Goal: Information Seeking & Learning: Learn about a topic

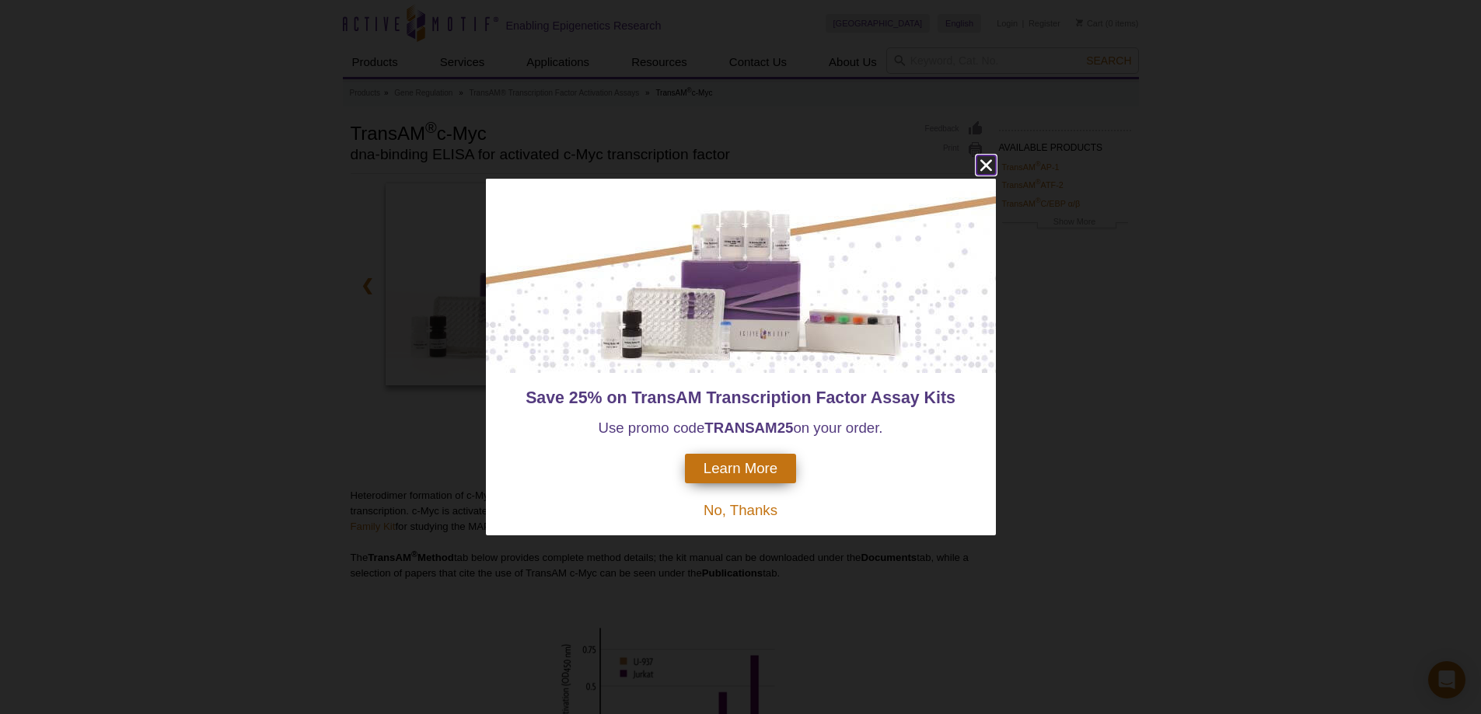
click at [739, 172] on icon "close" at bounding box center [985, 164] width 19 height 19
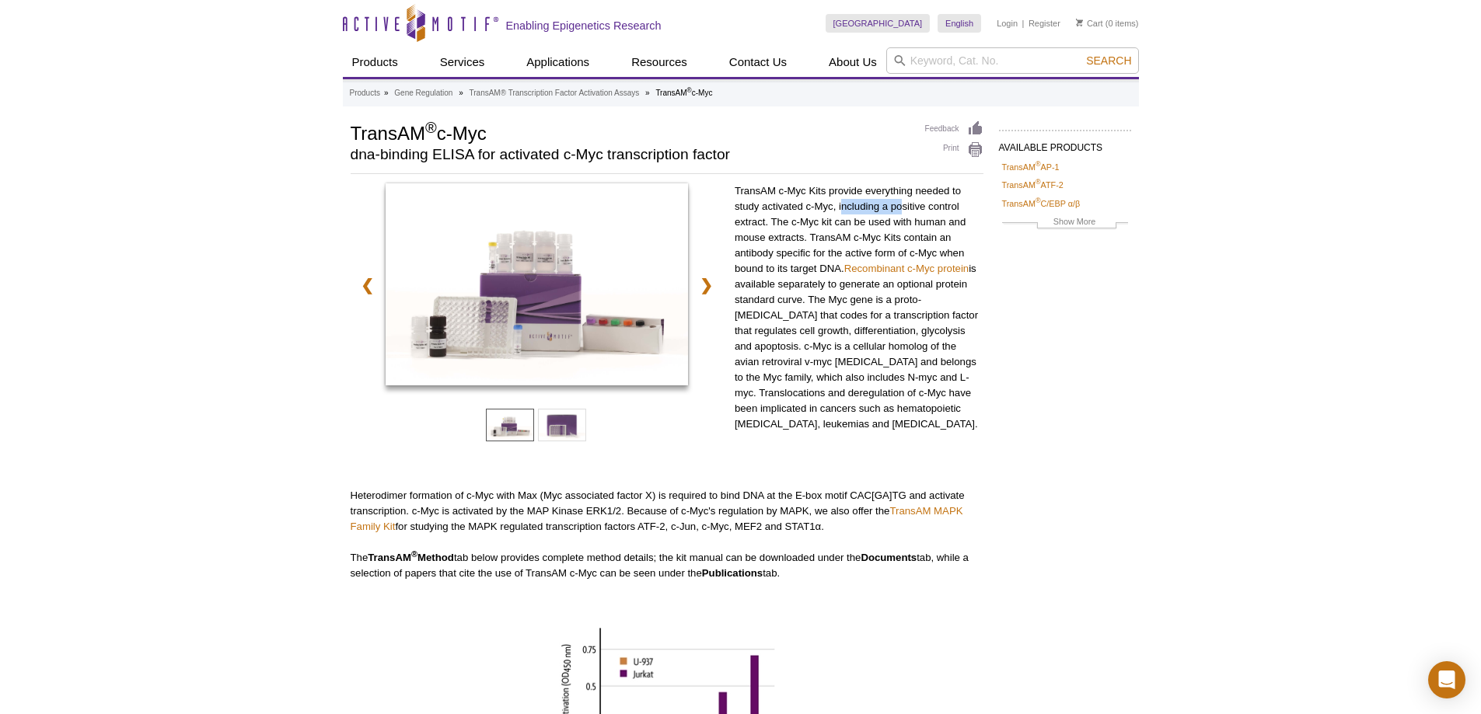
drag, startPoint x: 840, startPoint y: 201, endPoint x: 904, endPoint y: 201, distance: 63.7
click at [739, 201] on p "TransAM c-Myc Kits provide everything needed to study activated c-Myc, includin…" at bounding box center [859, 307] width 249 height 249
click at [739, 222] on p "TransAM c-Myc Kits provide everything needed to study activated c-Myc, includin…" at bounding box center [859, 307] width 249 height 249
drag, startPoint x: 781, startPoint y: 218, endPoint x: 957, endPoint y: 220, distance: 175.7
click at [739, 220] on p "TransAM c-Myc Kits provide everything needed to study activated c-Myc, includin…" at bounding box center [859, 307] width 249 height 249
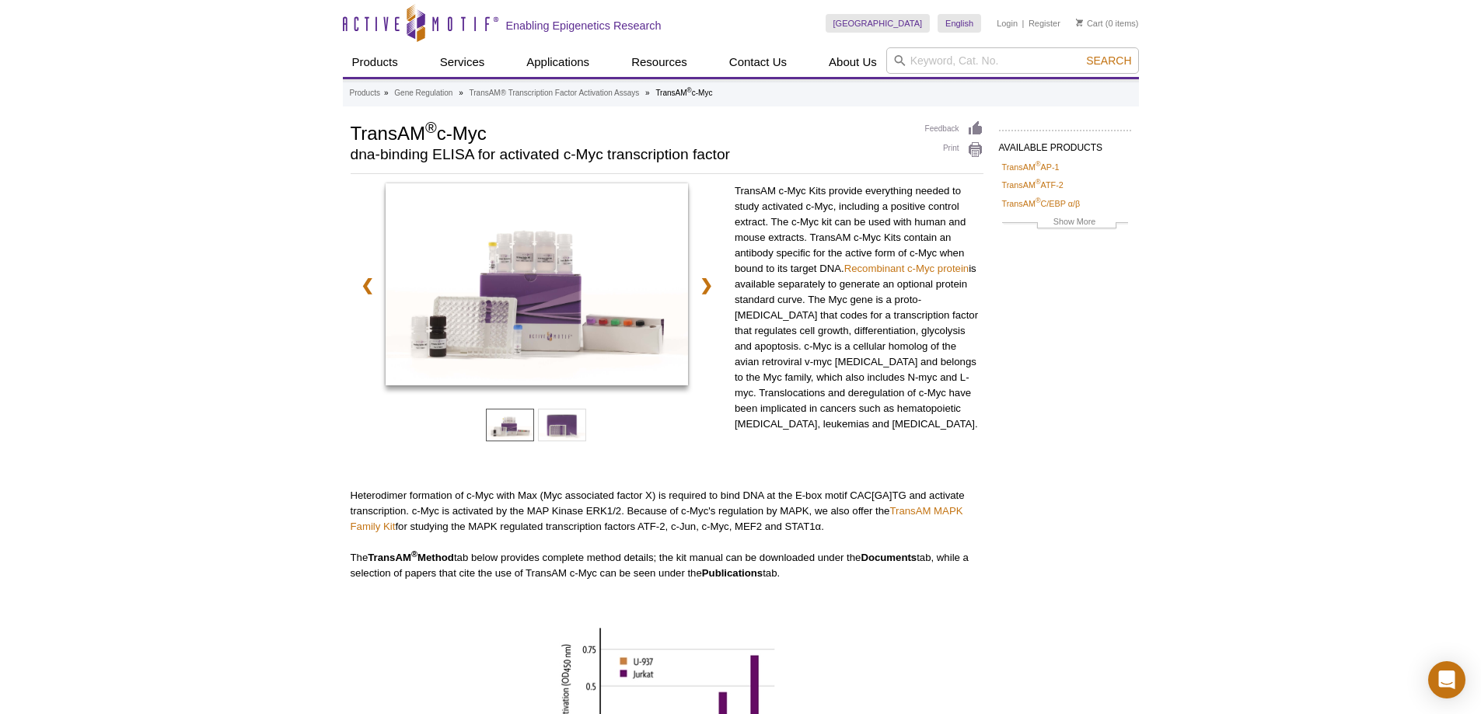
click at [739, 237] on p "TransAM c-Myc Kits provide everything needed to study activated c-Myc, includin…" at bounding box center [859, 307] width 249 height 249
drag, startPoint x: 812, startPoint y: 239, endPoint x: 924, endPoint y: 232, distance: 112.9
click at [739, 234] on p "TransAM c-Myc Kits provide everything needed to study activated c-Myc, includin…" at bounding box center [859, 307] width 249 height 249
drag, startPoint x: 735, startPoint y: 253, endPoint x: 896, endPoint y: 250, distance: 160.2
click at [739, 250] on p "TransAM c-Myc Kits provide everything needed to study activated c-Myc, includin…" at bounding box center [859, 307] width 249 height 249
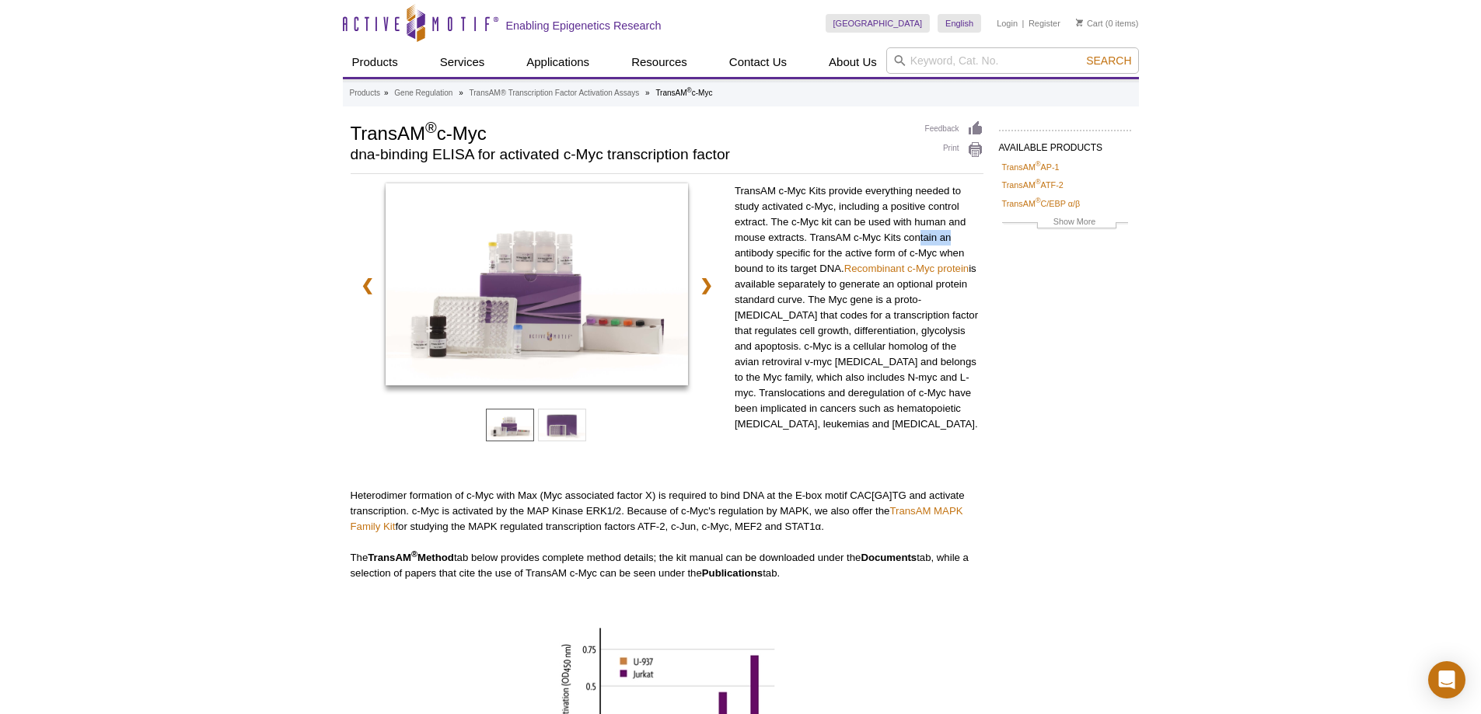
drag, startPoint x: 921, startPoint y: 246, endPoint x: 949, endPoint y: 244, distance: 28.0
click at [739, 244] on p "TransAM c-Myc Kits provide everything needed to study activated c-Myc, includin…" at bounding box center [859, 307] width 249 height 249
click at [739, 240] on p "TransAM c-Myc Kits provide everything needed to study activated c-Myc, includin…" at bounding box center [859, 307] width 249 height 249
drag, startPoint x: 745, startPoint y: 270, endPoint x: 775, endPoint y: 270, distance: 29.5
click at [739, 270] on p "TransAM c-Myc Kits provide everything needed to study activated c-Myc, includin…" at bounding box center [859, 307] width 249 height 249
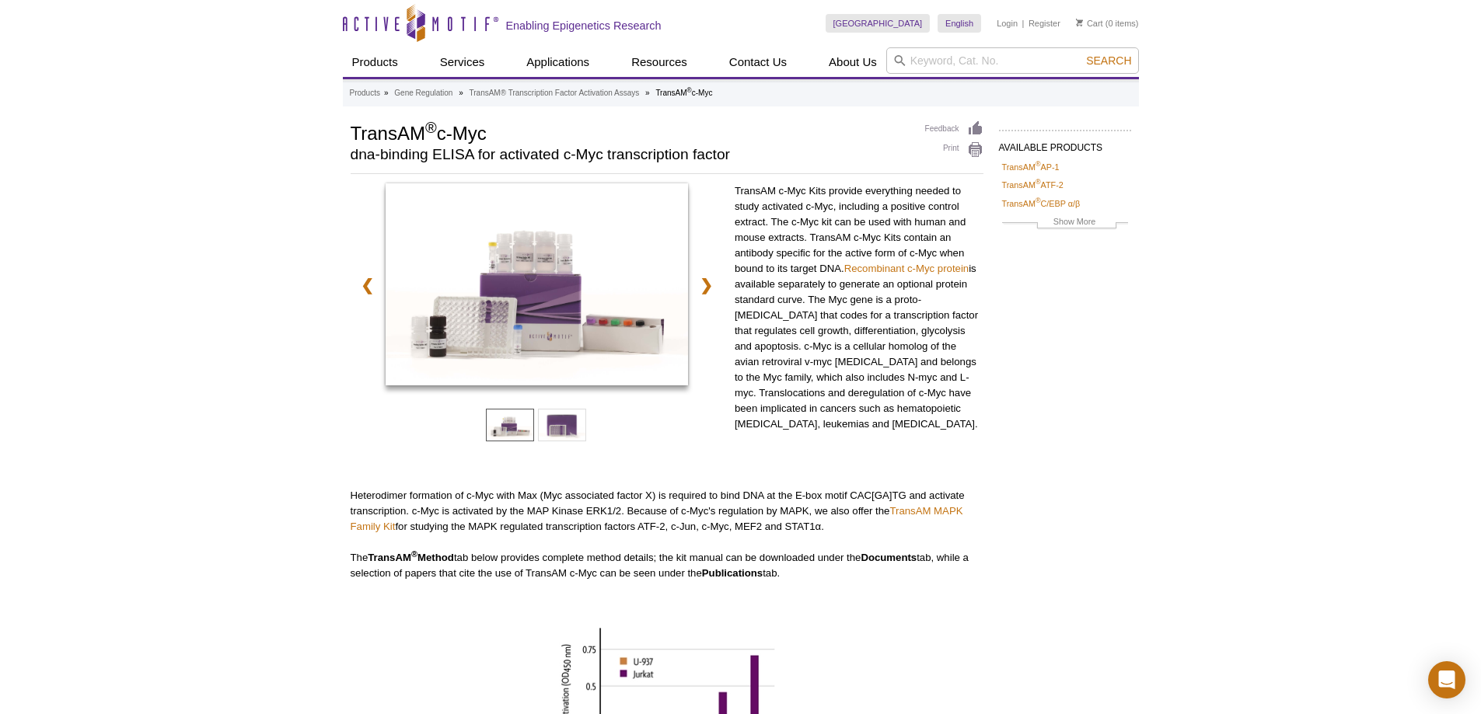
click at [739, 294] on p "TransAM c-Myc Kits provide everything needed to study activated c-Myc, includin…" at bounding box center [859, 307] width 249 height 249
drag, startPoint x: 797, startPoint y: 285, endPoint x: 930, endPoint y: 286, distance: 133.7
click at [739, 286] on p "TransAM c-Myc Kits provide everything needed to study activated c-Myc, includin…" at bounding box center [859, 307] width 249 height 249
drag, startPoint x: 759, startPoint y: 299, endPoint x: 808, endPoint y: 297, distance: 49.0
click at [739, 299] on p "TransAM c-Myc Kits provide everything needed to study activated c-Myc, includin…" at bounding box center [859, 307] width 249 height 249
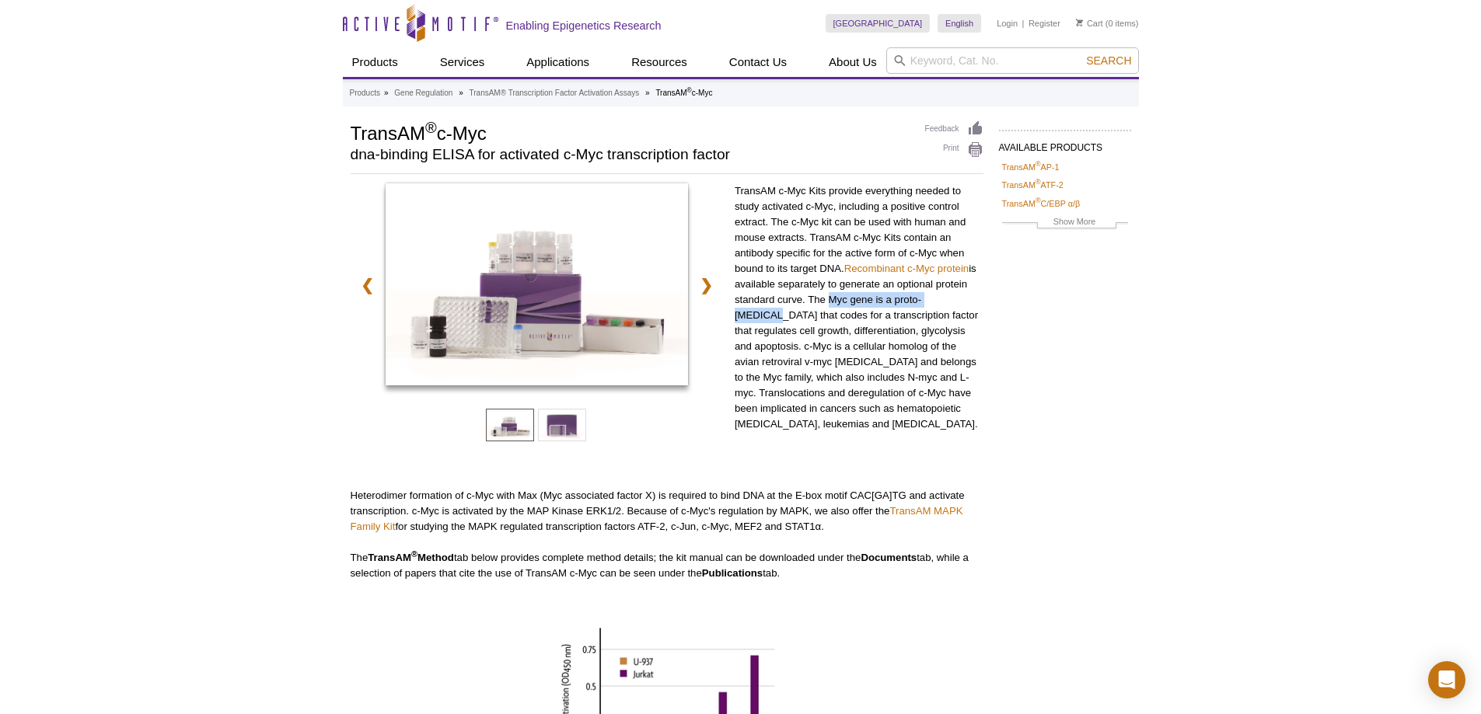
drag, startPoint x: 823, startPoint y: 297, endPoint x: 964, endPoint y: 299, distance: 140.7
click at [739, 299] on p "TransAM c-Myc Kits provide everything needed to study activated c-Myc, includin…" at bounding box center [859, 307] width 249 height 249
click at [739, 291] on p "TransAM c-Myc Kits provide everything needed to study activated c-Myc, includin…" at bounding box center [859, 307] width 249 height 249
drag, startPoint x: 744, startPoint y: 312, endPoint x: 982, endPoint y: 312, distance: 237.9
click at [739, 316] on p "TransAM c-Myc Kits provide everything needed to study activated c-Myc, includin…" at bounding box center [859, 307] width 249 height 249
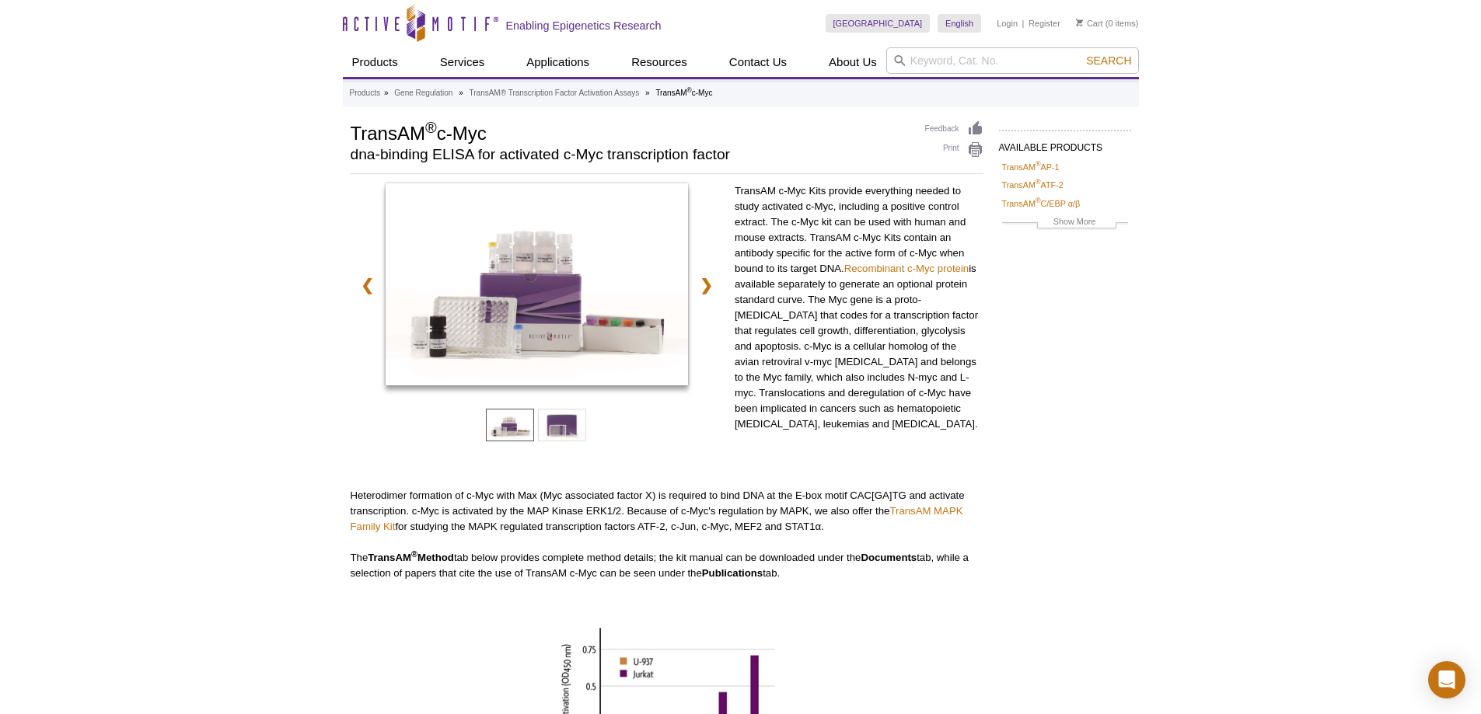
click at [739, 311] on div "AVAILABLE PRODUCTS TransAM ® AP-1 TransAM ® ATF-2 TransAM ® C/EBP α/β TransAM ®…" at bounding box center [741, 585] width 796 height 930
drag, startPoint x: 842, startPoint y: 330, endPoint x: 972, endPoint y: 330, distance: 130.6
click at [739, 330] on p "TransAM c-Myc Kits provide everything needed to study activated c-Myc, includin…" at bounding box center [859, 307] width 249 height 249
click at [739, 326] on p "TransAM c-Myc Kits provide everything needed to study activated c-Myc, includin…" at bounding box center [859, 307] width 249 height 249
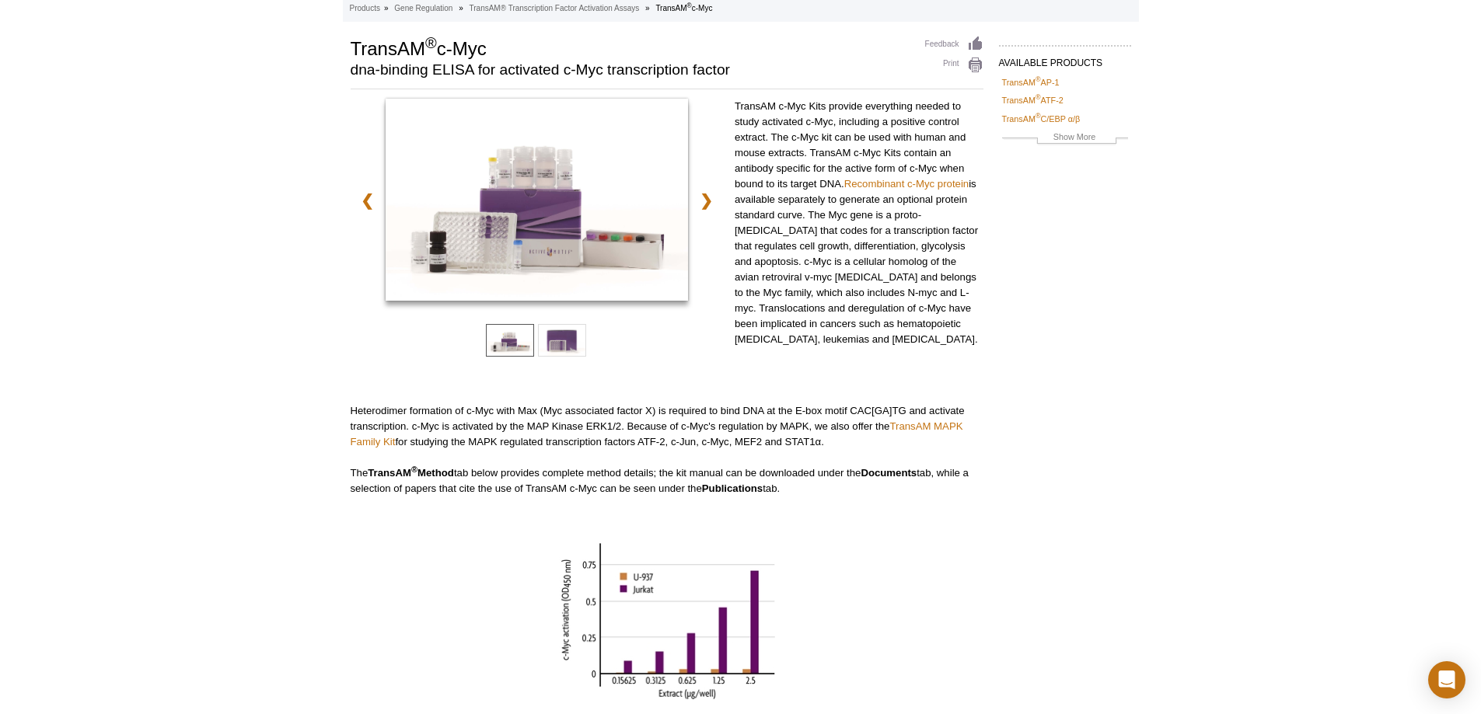
drag, startPoint x: 742, startPoint y: 252, endPoint x: 742, endPoint y: 276, distance: 24.1
drag, startPoint x: 745, startPoint y: 291, endPoint x: 822, endPoint y: 289, distance: 76.2
click at [739, 289] on p "TransAM c-Myc Kits provide everything needed to study activated c-Myc, includin…" at bounding box center [859, 221] width 249 height 249
drag, startPoint x: 871, startPoint y: 292, endPoint x: 930, endPoint y: 295, distance: 59.9
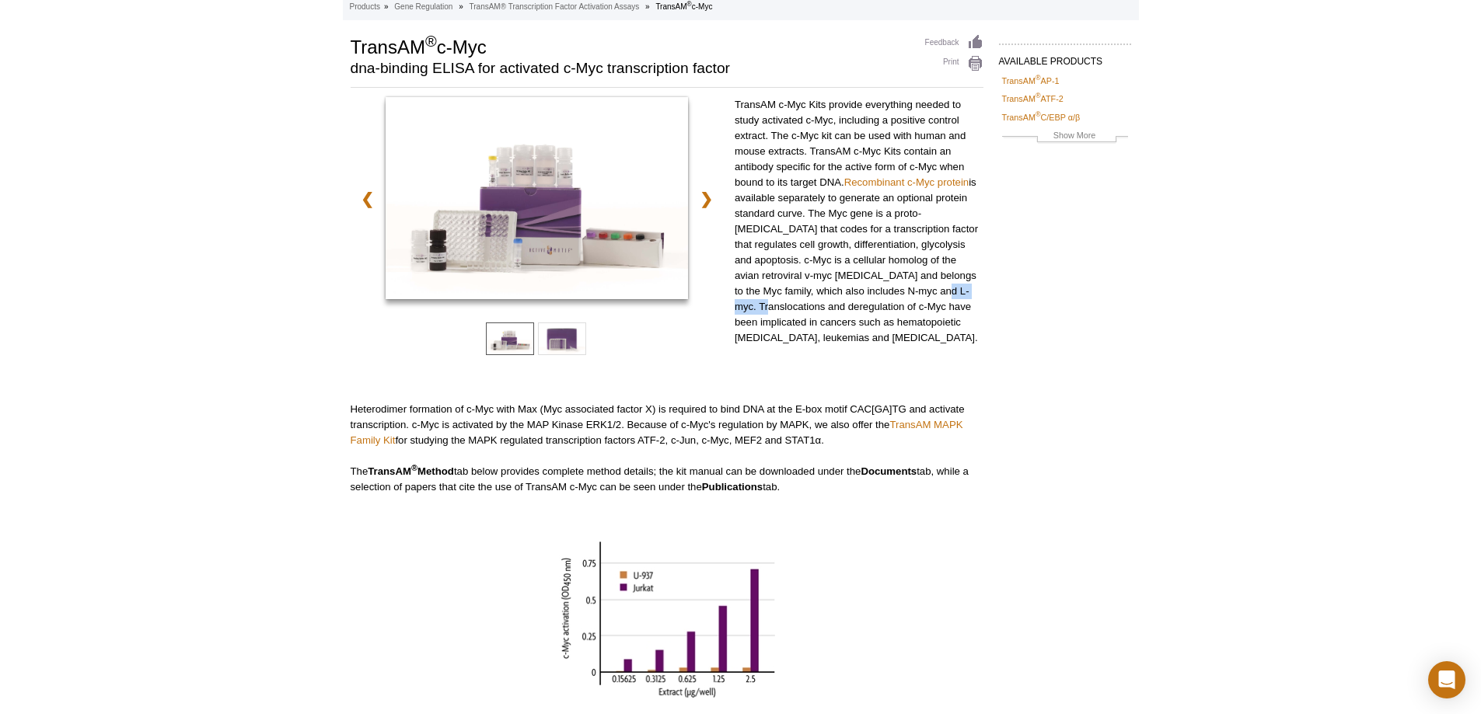
click at [739, 296] on p "TransAM c-Myc Kits provide everything needed to study activated c-Myc, includin…" at bounding box center [859, 221] width 249 height 249
click at [739, 312] on p "TransAM c-Myc Kits provide everything needed to study activated c-Myc, includin…" at bounding box center [859, 221] width 249 height 249
click at [665, 65] on div "TransAM ® c-Myc dna-binding ELISA for activated c-Myc transcription factor" at bounding box center [630, 58] width 559 height 49
click at [680, 356] on p "The TransAM ® Method tab below provides complete method details; the kit manual…" at bounding box center [667, 479] width 633 height 31
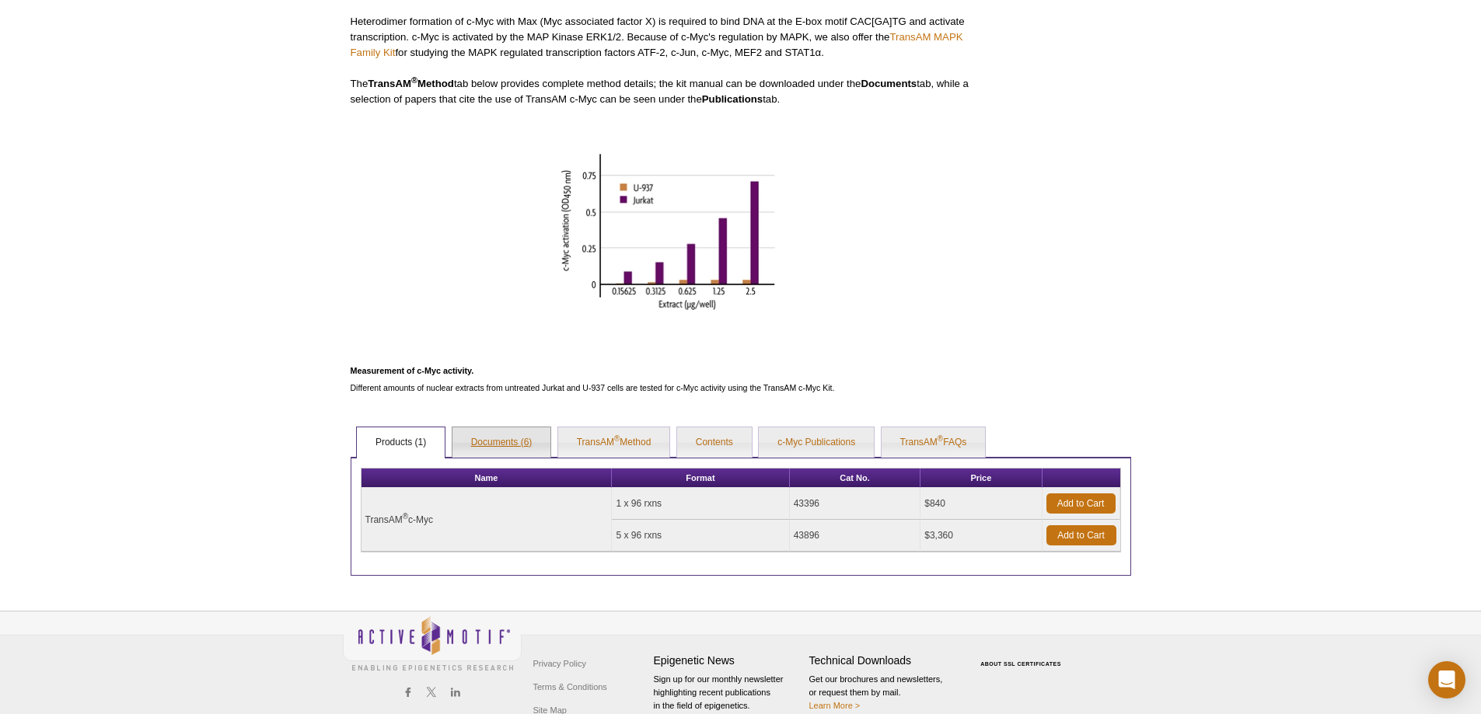
scroll to position [475, 0]
click at [571, 356] on link "TransAM ® Method" at bounding box center [614, 442] width 112 height 31
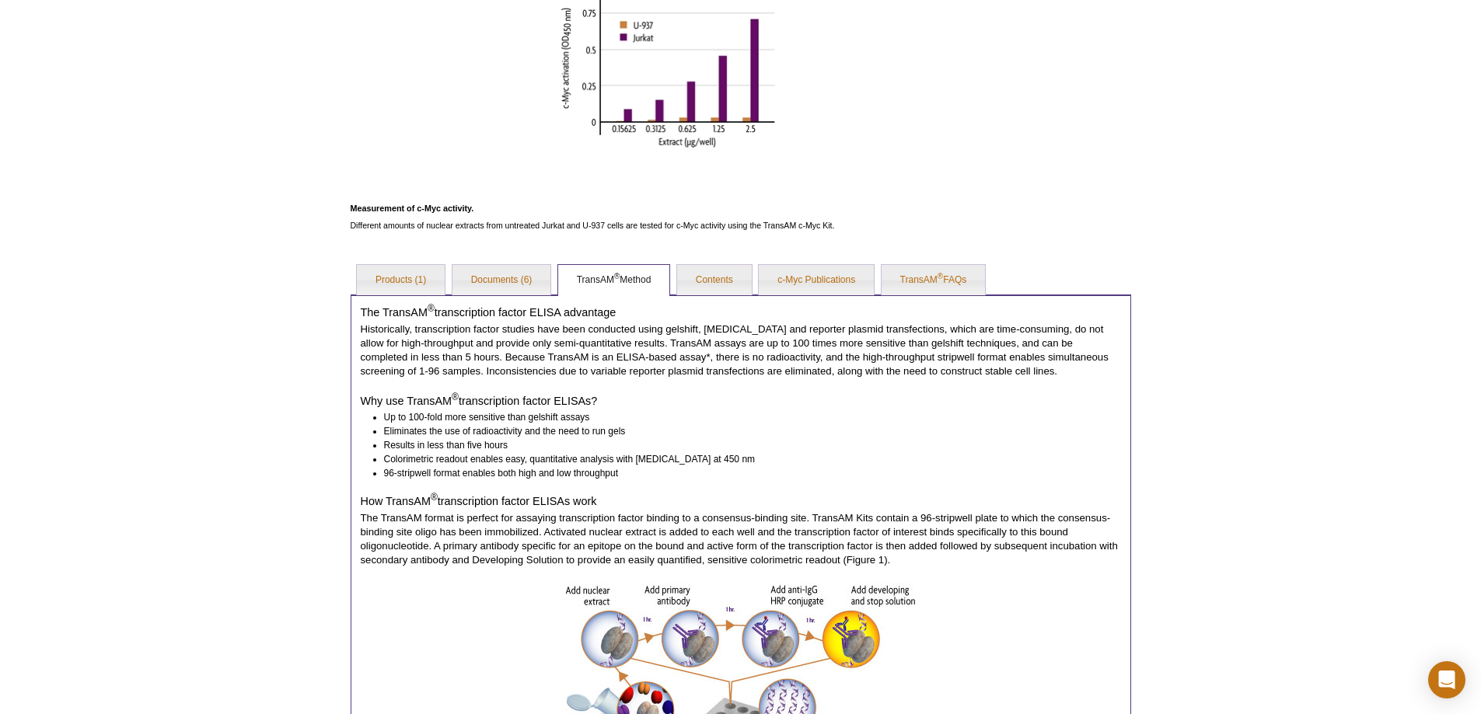
scroll to position [623, 0]
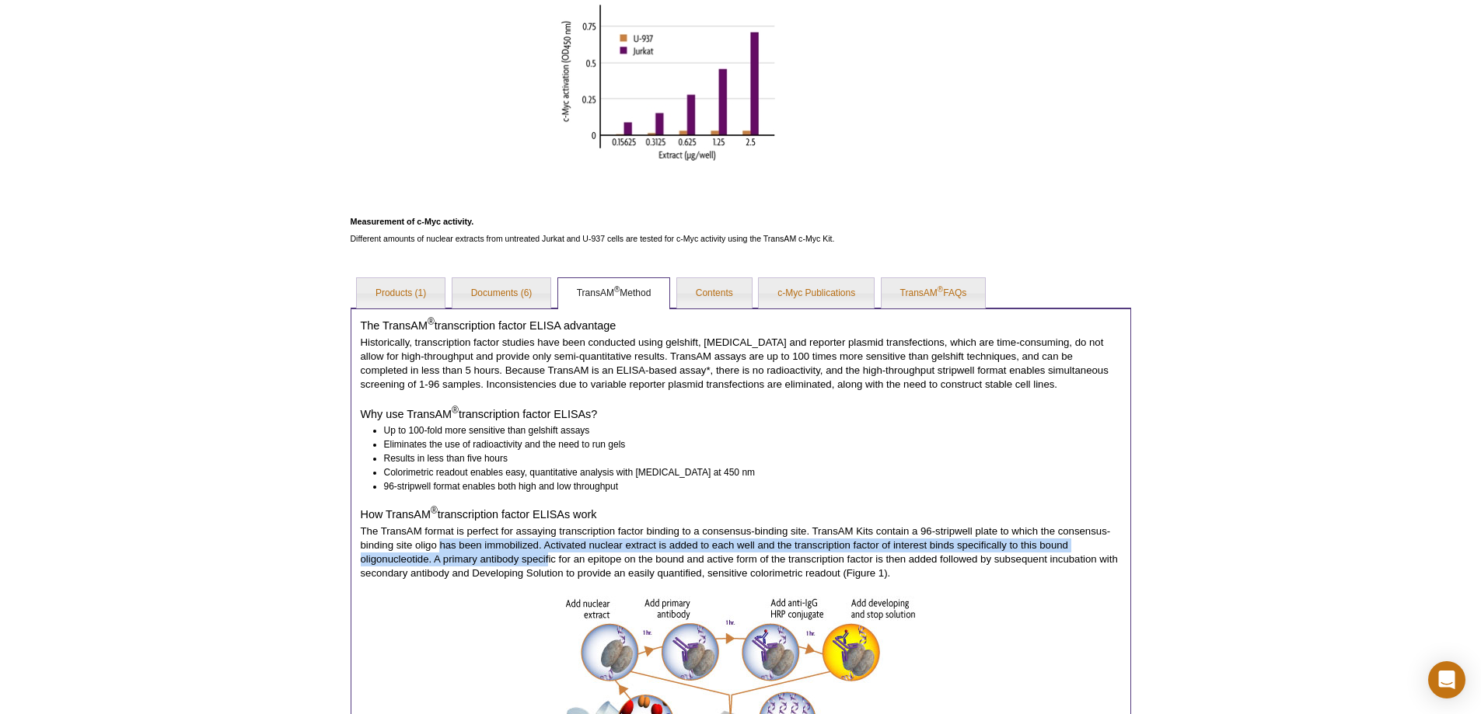
drag, startPoint x: 496, startPoint y: 550, endPoint x: 582, endPoint y: 557, distance: 86.6
click at [558, 356] on p "The TransAM format is perfect for assaying transcription factor binding to a co…" at bounding box center [741, 553] width 760 height 56
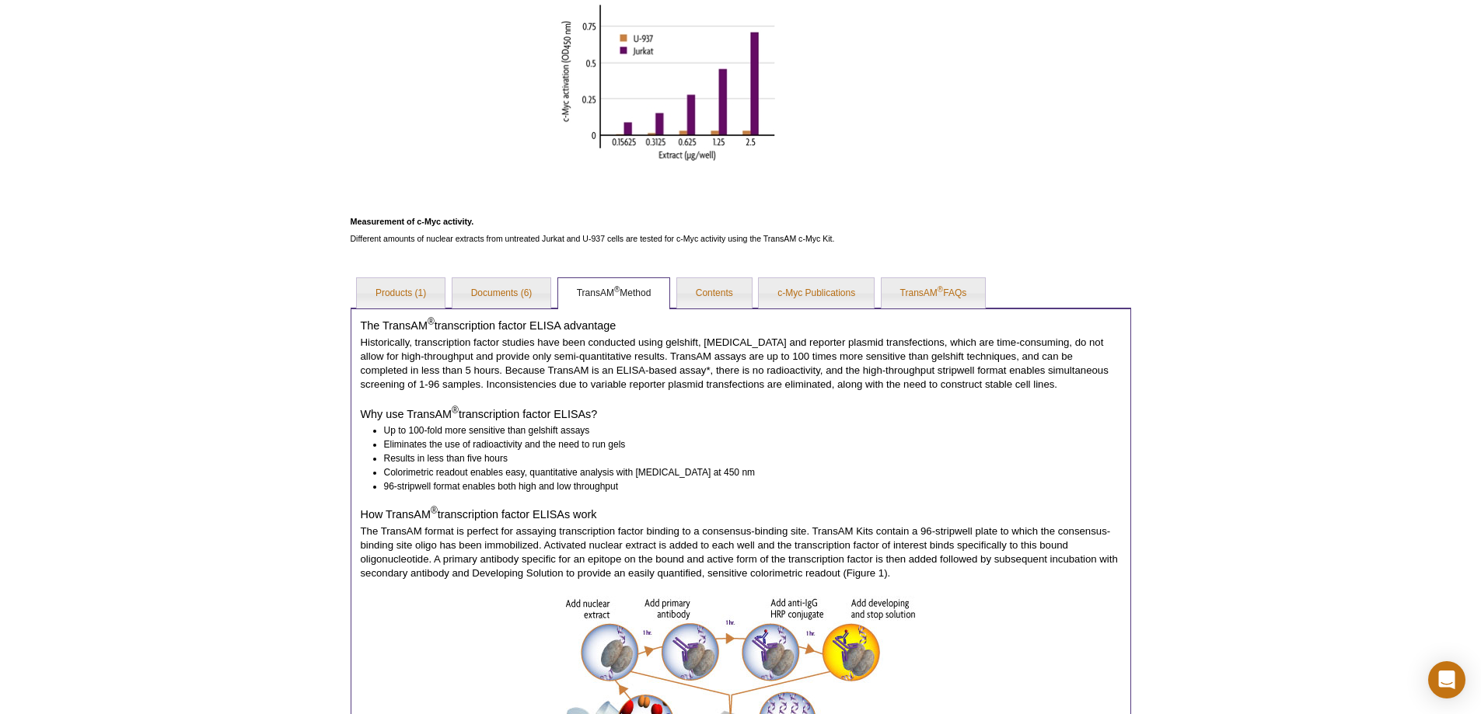
click at [599, 356] on p "The TransAM format is perfect for assaying transcription factor binding to a co…" at bounding box center [741, 553] width 760 height 56
drag, startPoint x: 564, startPoint y: 543, endPoint x: 769, endPoint y: 541, distance: 204.5
click at [739, 356] on p "The TransAM format is perfect for assaying transcription factor binding to a co…" at bounding box center [741, 553] width 760 height 56
click at [477, 297] on link "Documents (6)" at bounding box center [501, 293] width 99 height 31
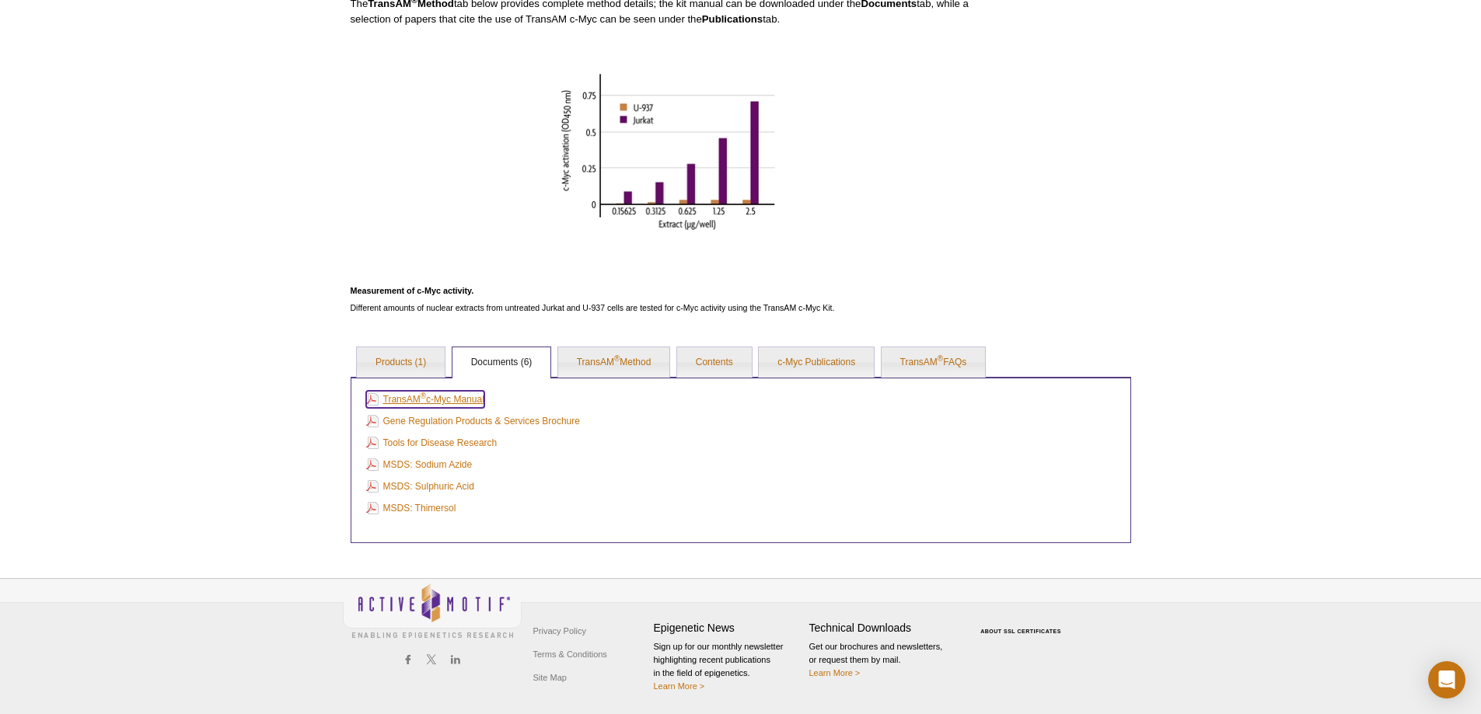
click at [474, 356] on link "TransAM ® c-Myc Manual" at bounding box center [425, 399] width 118 height 17
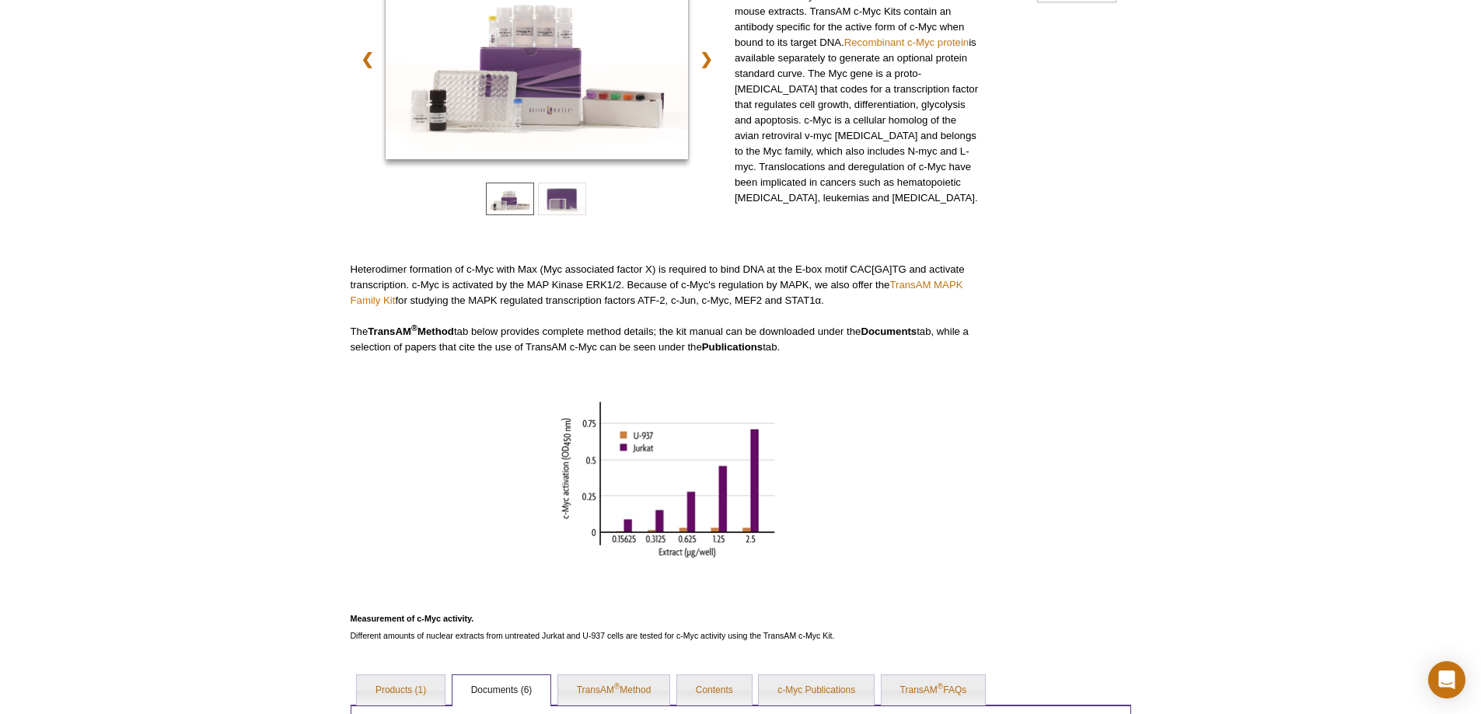
scroll to position [399, 0]
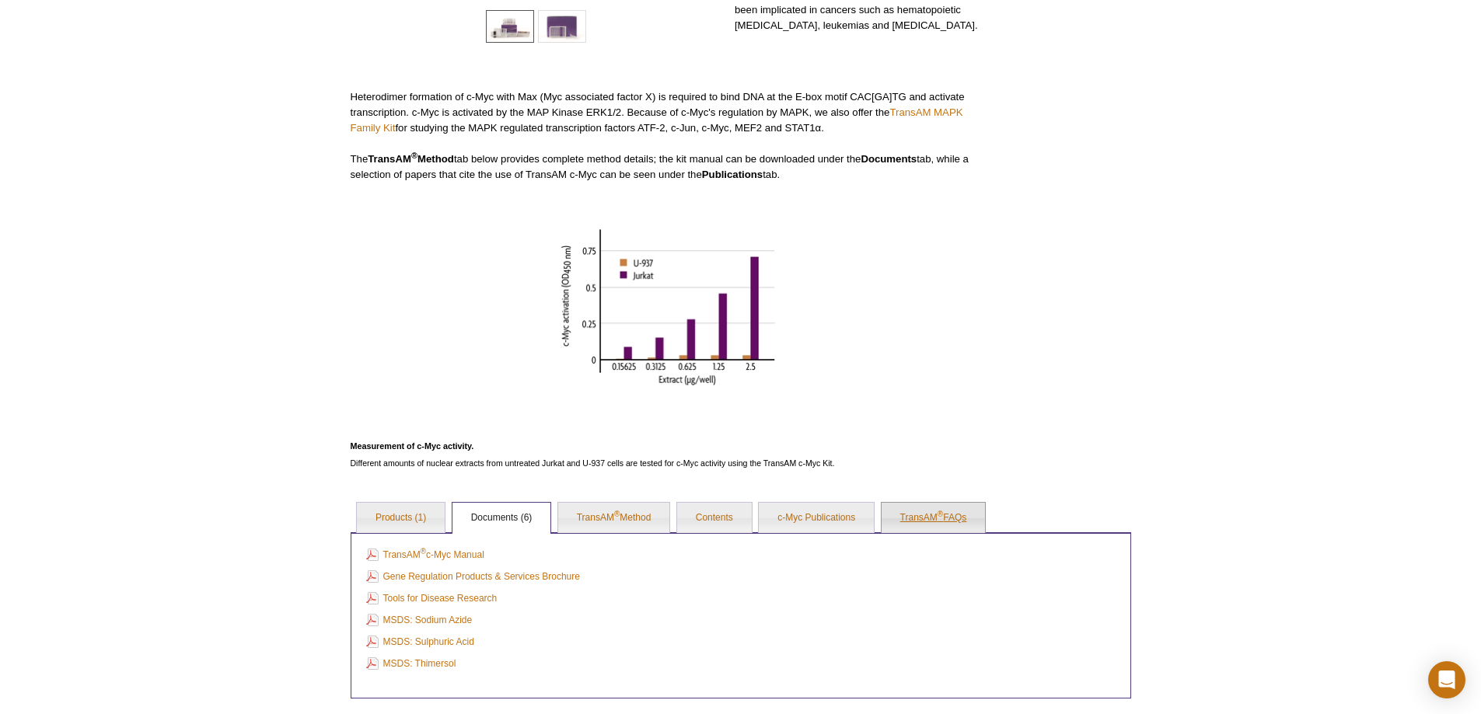
click at [739, 356] on link "TransAM ® FAQs" at bounding box center [934, 518] width 104 height 31
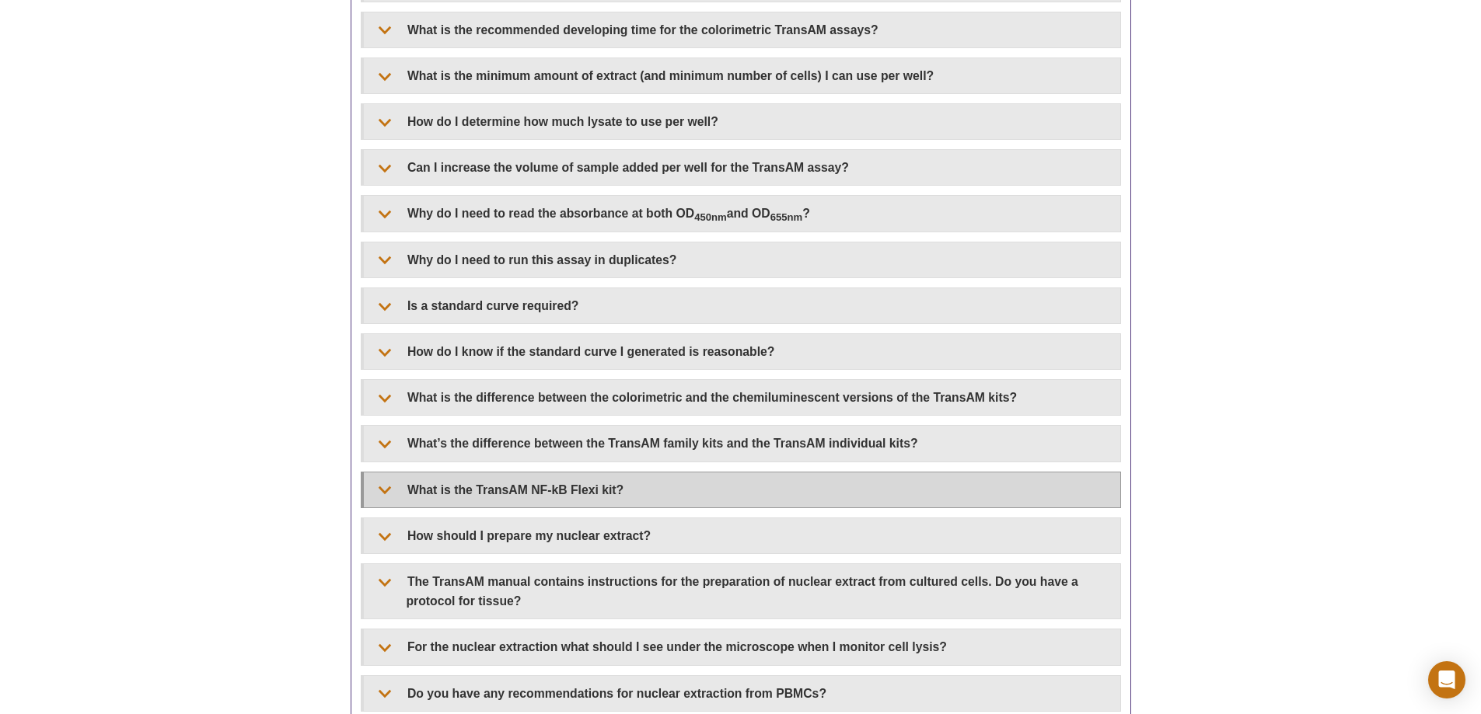
scroll to position [1021, 0]
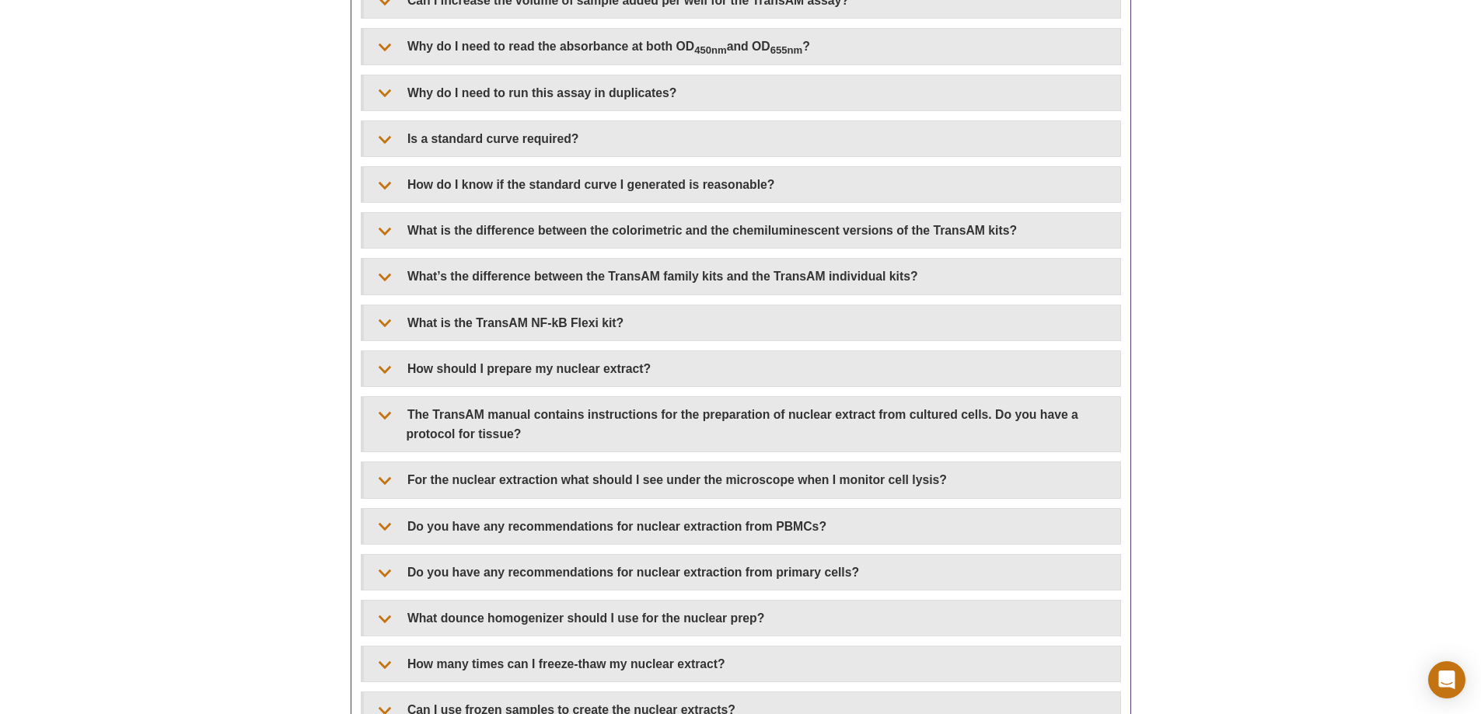
drag, startPoint x: 327, startPoint y: 472, endPoint x: 330, endPoint y: 509, distance: 37.4
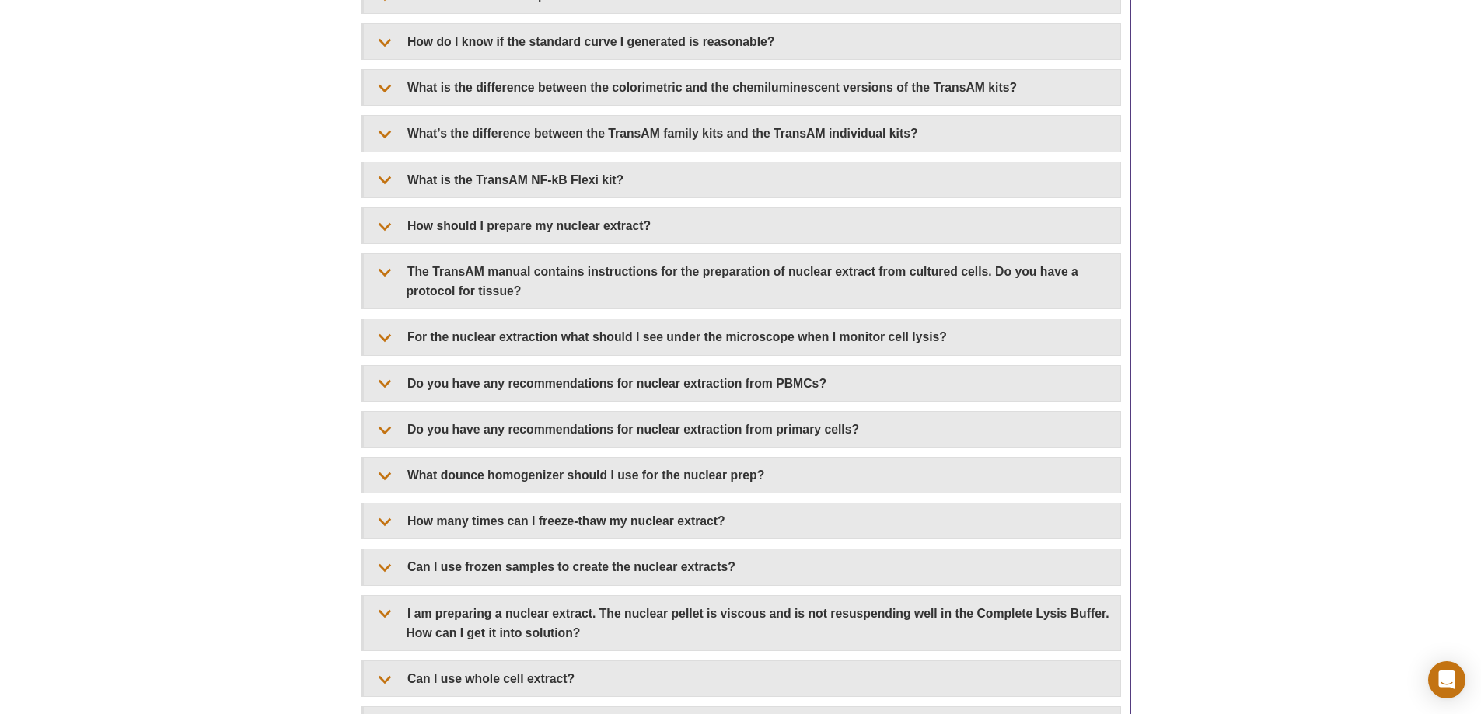
drag, startPoint x: 332, startPoint y: 470, endPoint x: 327, endPoint y: 487, distance: 17.7
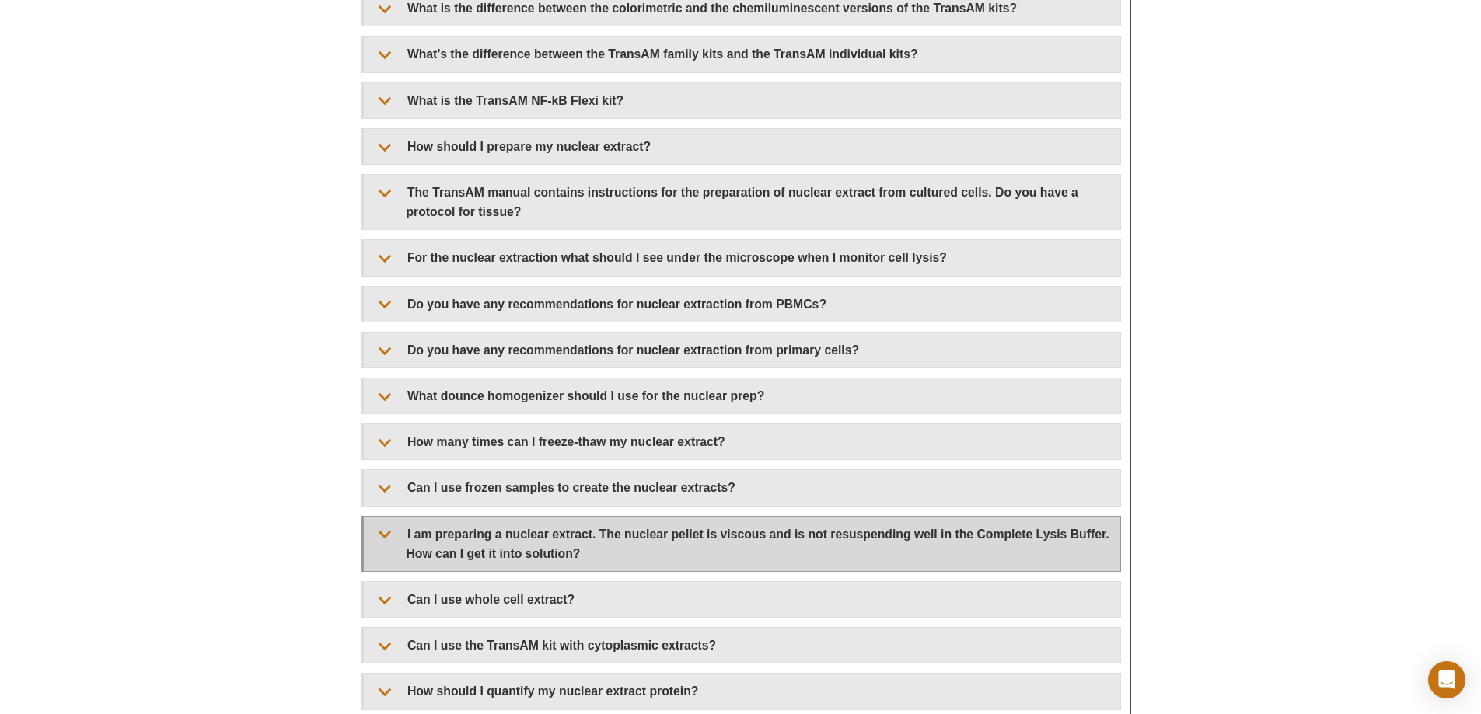
drag, startPoint x: 338, startPoint y: 444, endPoint x: 371, endPoint y: 527, distance: 89.4
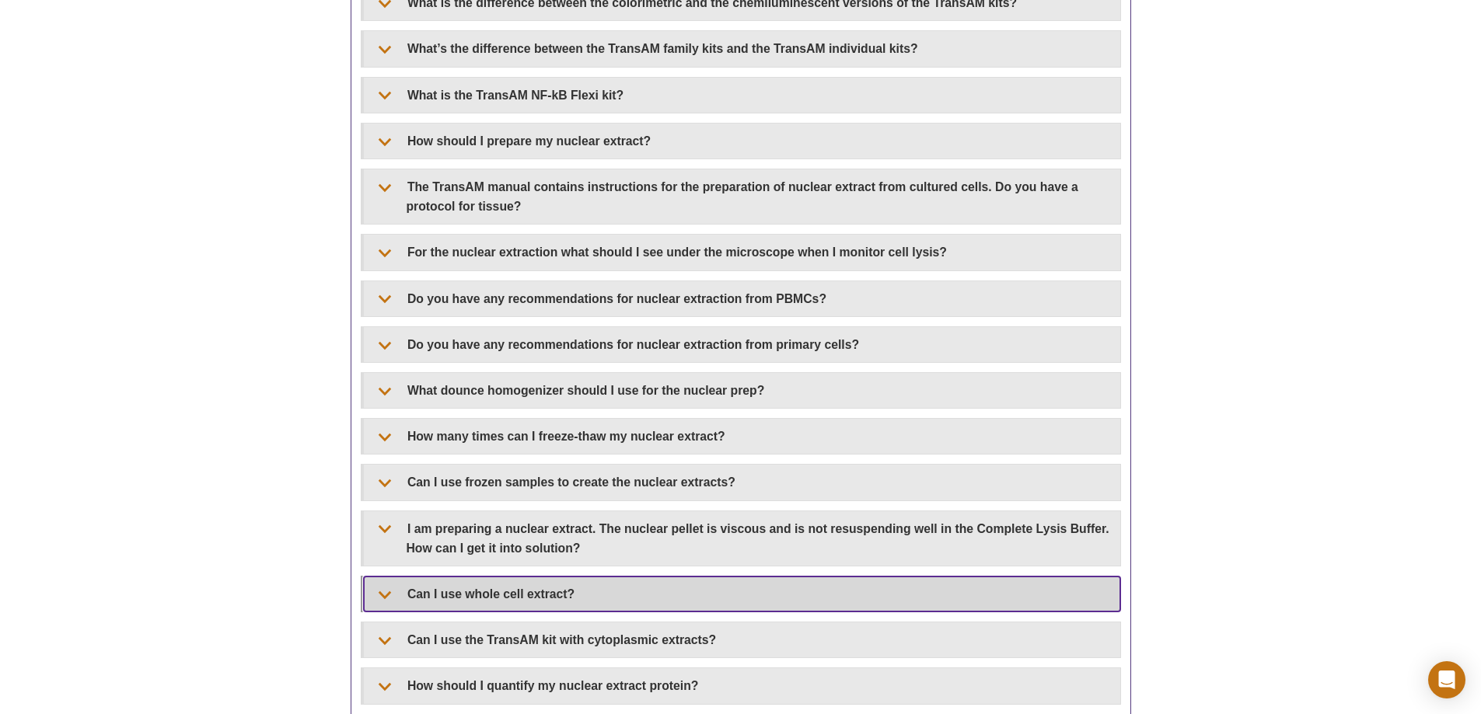
click at [386, 356] on summary "Can I use whole cell extract?" at bounding box center [742, 594] width 756 height 35
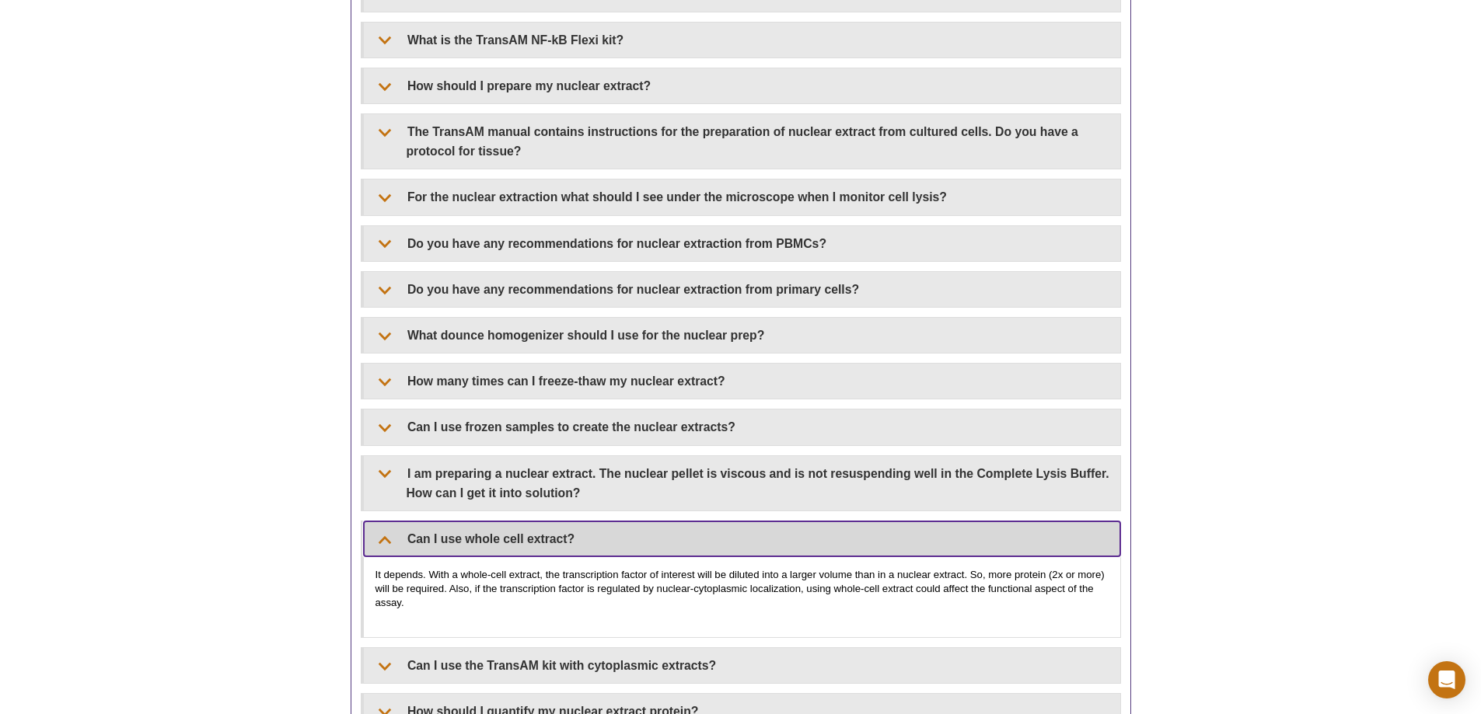
scroll to position [1543, 0]
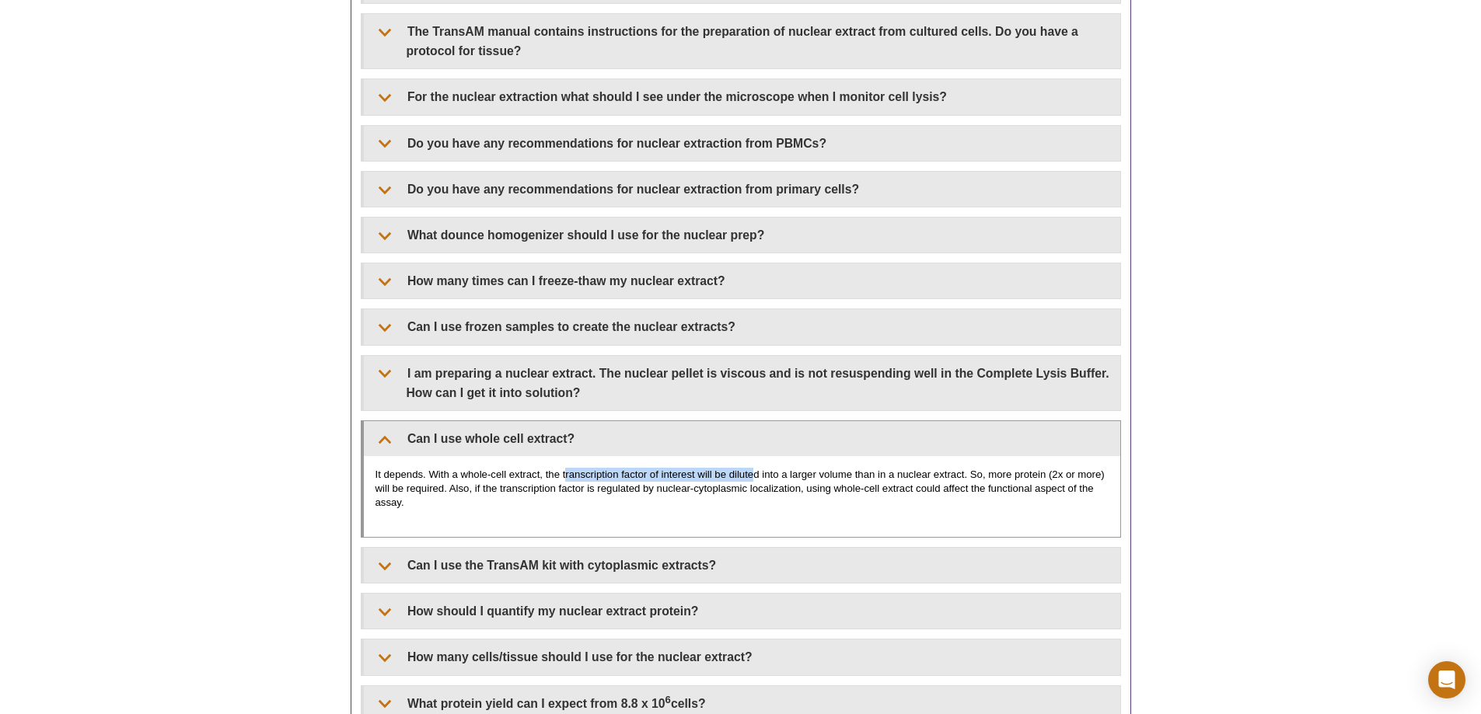
drag, startPoint x: 565, startPoint y: 475, endPoint x: 784, endPoint y: 473, distance: 218.4
click at [739, 356] on p "It depends. With a whole-cell extract, the transcription factor of interest wil…" at bounding box center [741, 489] width 733 height 42
drag, startPoint x: 789, startPoint y: 476, endPoint x: 886, endPoint y: 474, distance: 97.2
click at [739, 356] on p "It depends. With a whole-cell extract, the transcription factor of interest wil…" at bounding box center [741, 489] width 733 height 42
drag, startPoint x: 973, startPoint y: 472, endPoint x: 1033, endPoint y: 472, distance: 59.9
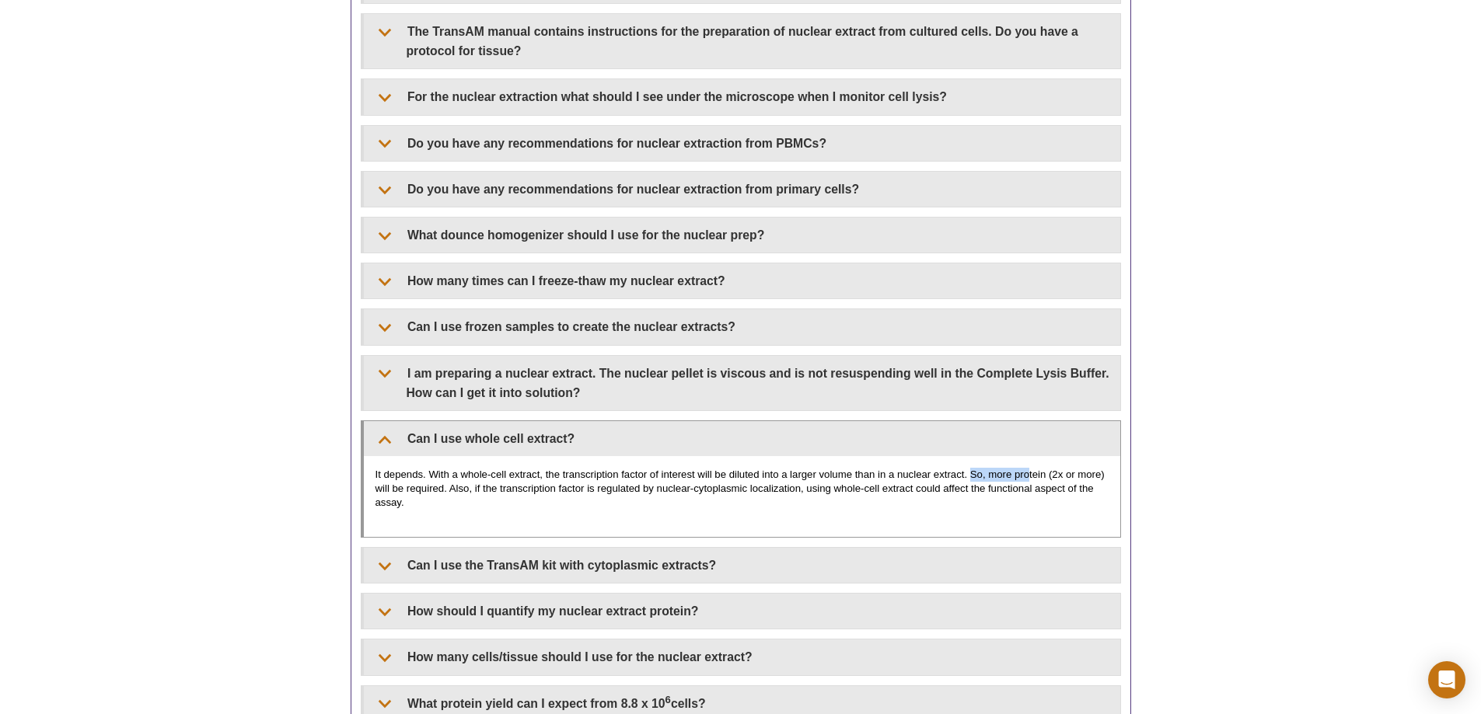
click at [739, 356] on p "It depends. With a whole-cell extract, the transcription factor of interest wil…" at bounding box center [741, 489] width 733 height 42
drag, startPoint x: 491, startPoint y: 488, endPoint x: 665, endPoint y: 487, distance: 173.4
click at [636, 356] on p "It depends. With a whole-cell extract, the transcription factor of interest wil…" at bounding box center [741, 489] width 733 height 42
drag, startPoint x: 815, startPoint y: 485, endPoint x: 1074, endPoint y: 486, distance: 258.1
click at [739, 356] on p "It depends. With a whole-cell extract, the transcription factor of interest wil…" at bounding box center [741, 489] width 733 height 42
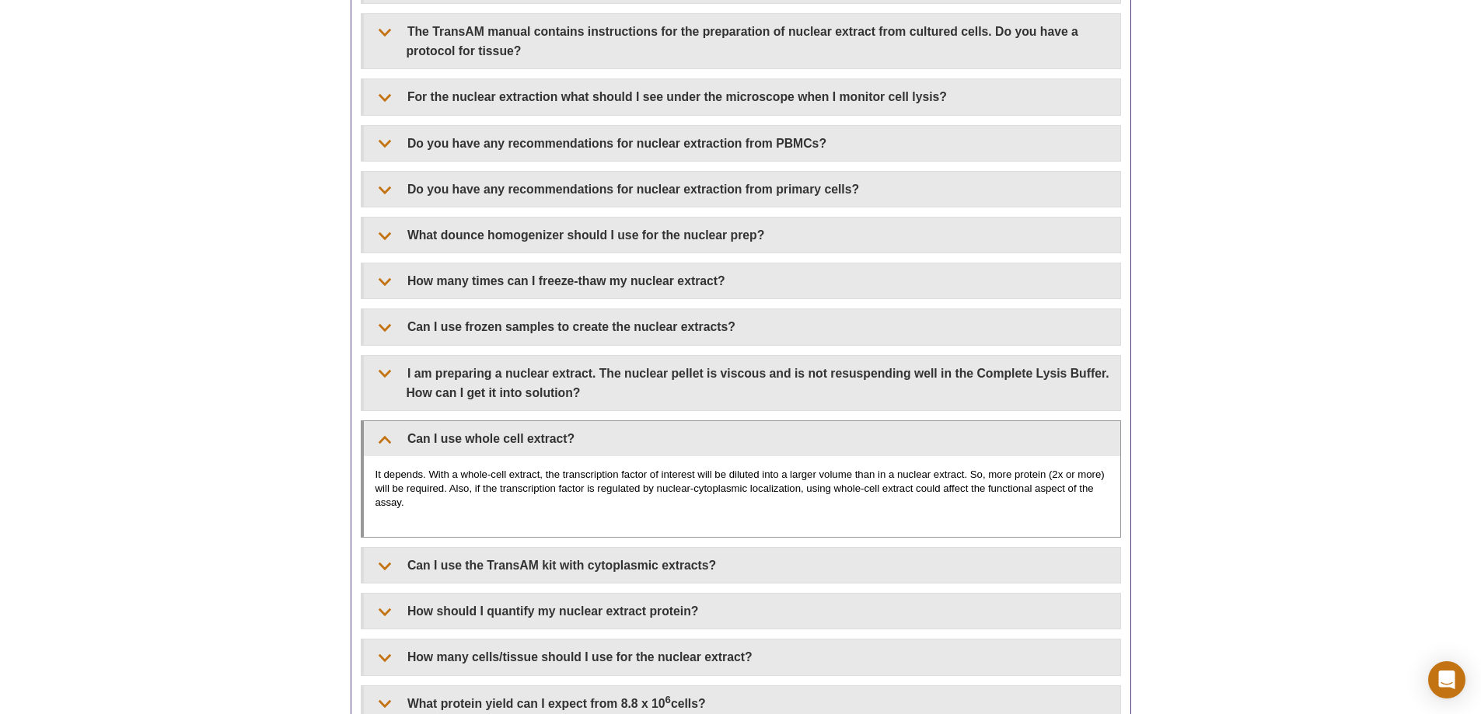
click at [652, 356] on p "It depends. With a whole-cell extract, the transcription factor of interest wil…" at bounding box center [741, 489] width 733 height 42
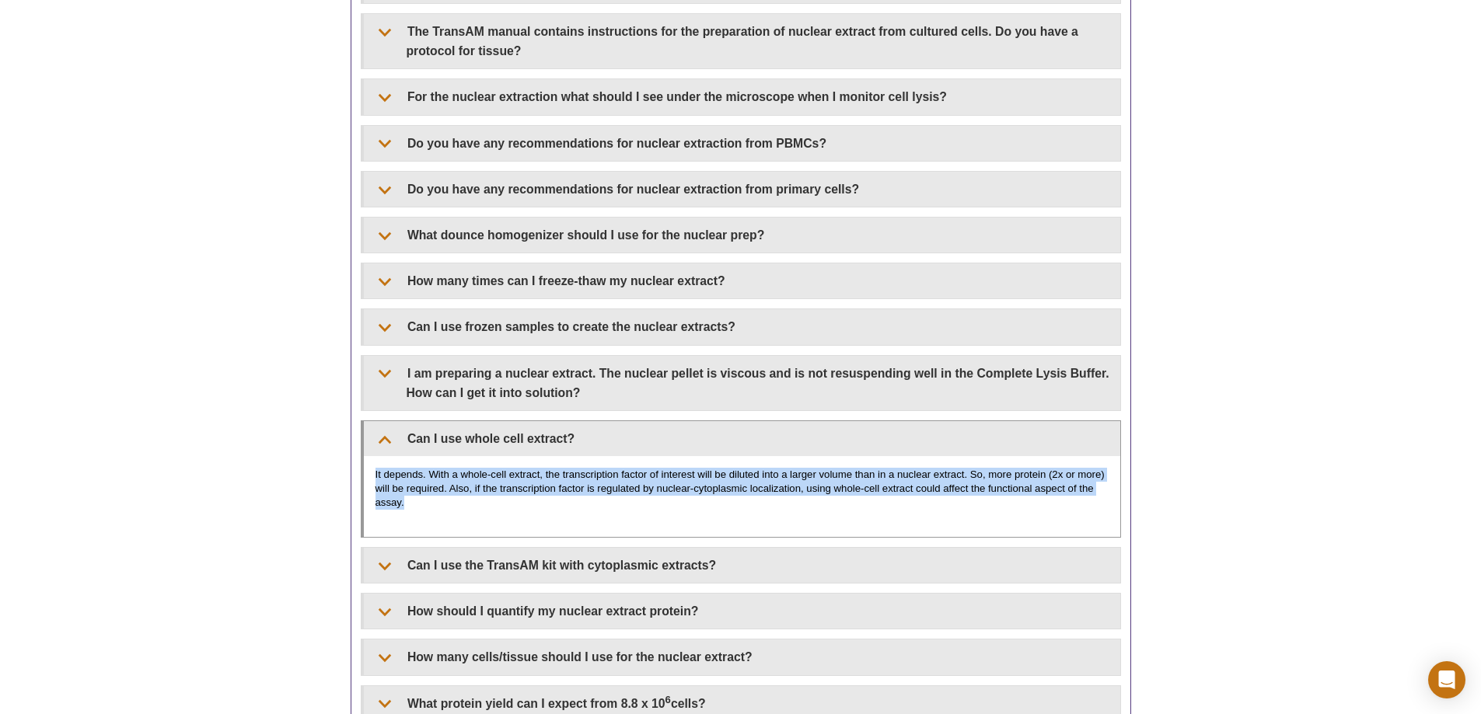
drag, startPoint x: 560, startPoint y: 515, endPoint x: 363, endPoint y: 478, distance: 200.2
click at [364, 356] on div "It depends. With a whole-cell extract, the transcription factor of interest wil…" at bounding box center [742, 496] width 756 height 81
click at [432, 356] on p "It depends. With a whole-cell extract, the transcription factor of interest wil…" at bounding box center [741, 489] width 733 height 42
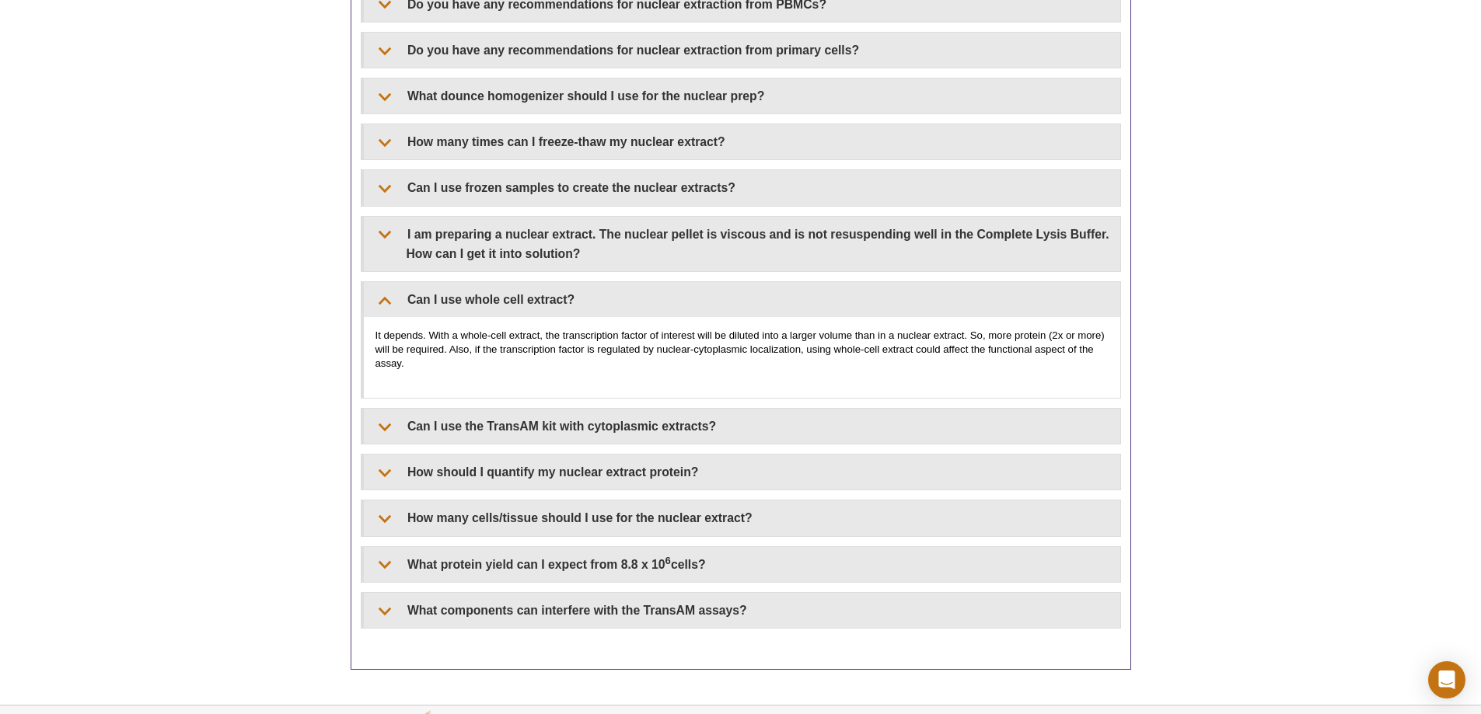
scroll to position [1699, 0]
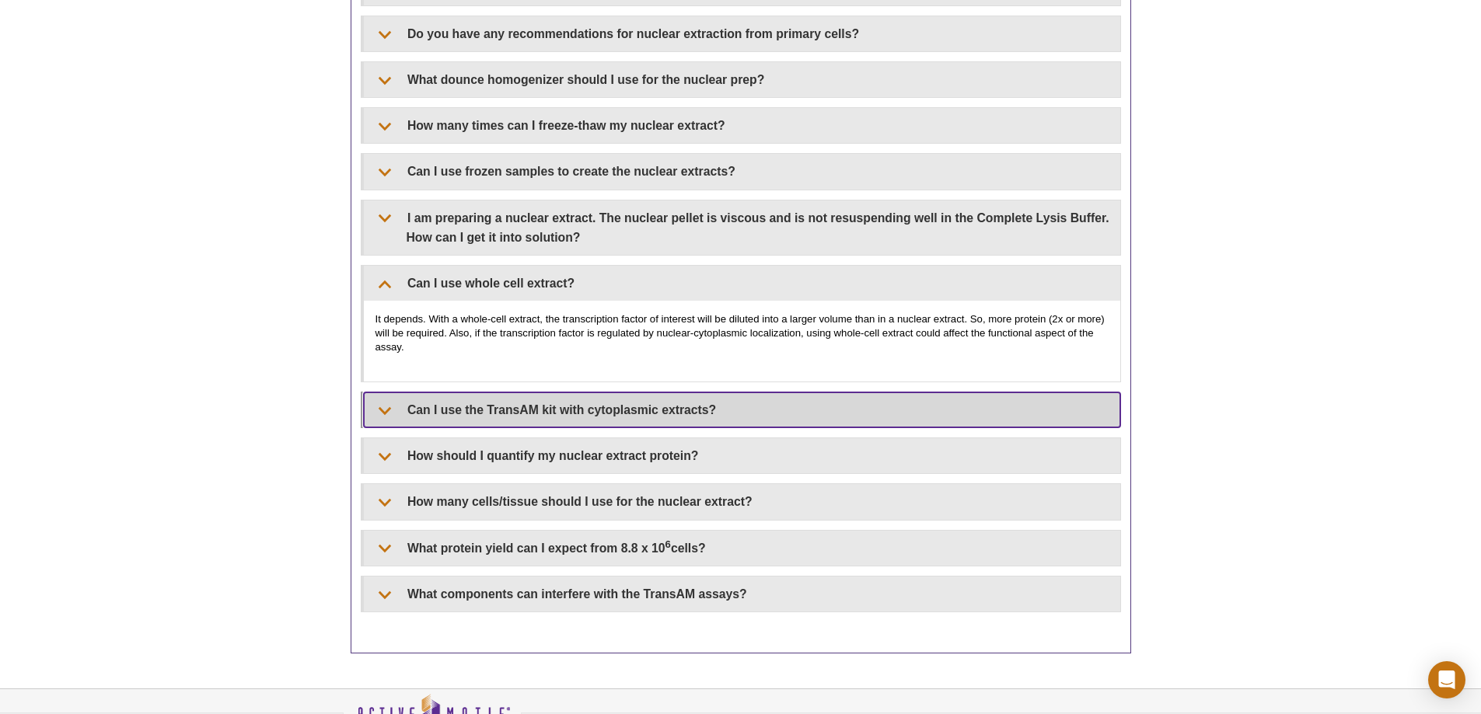
click at [381, 356] on summary "Can I use the TransAM kit with cytoplasmic extracts?" at bounding box center [742, 410] width 756 height 35
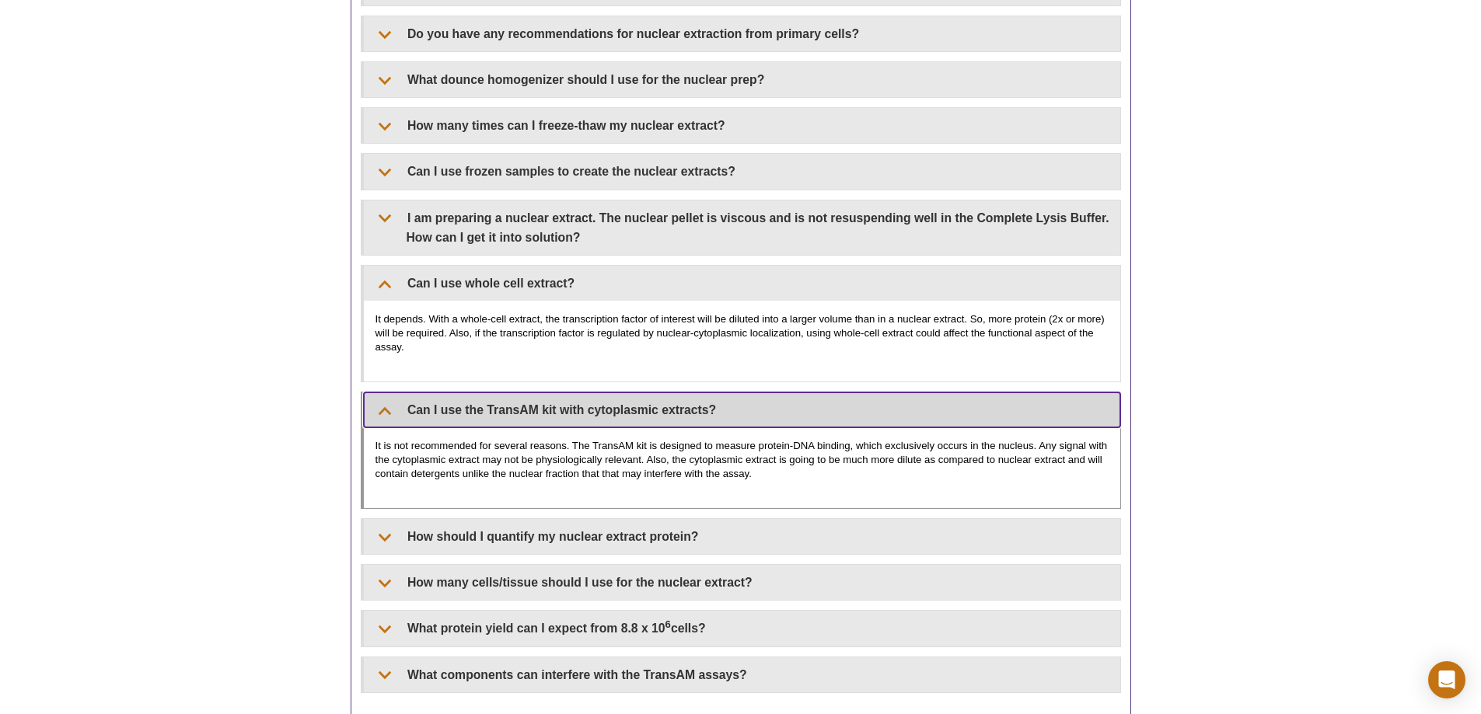
click at [381, 356] on summary "Can I use the TransAM kit with cytoplasmic extracts?" at bounding box center [742, 410] width 756 height 35
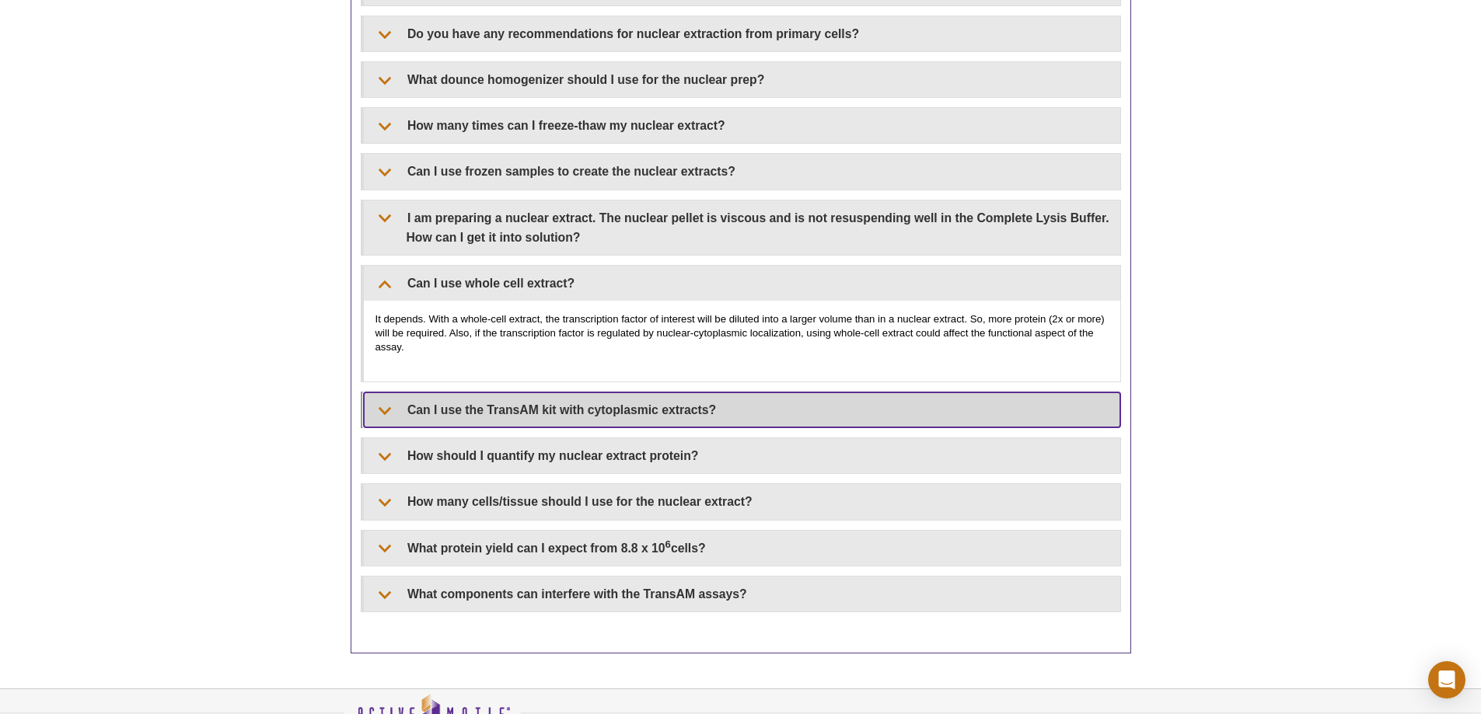
click at [381, 356] on summary "Can I use the TransAM kit with cytoplasmic extracts?" at bounding box center [742, 410] width 756 height 35
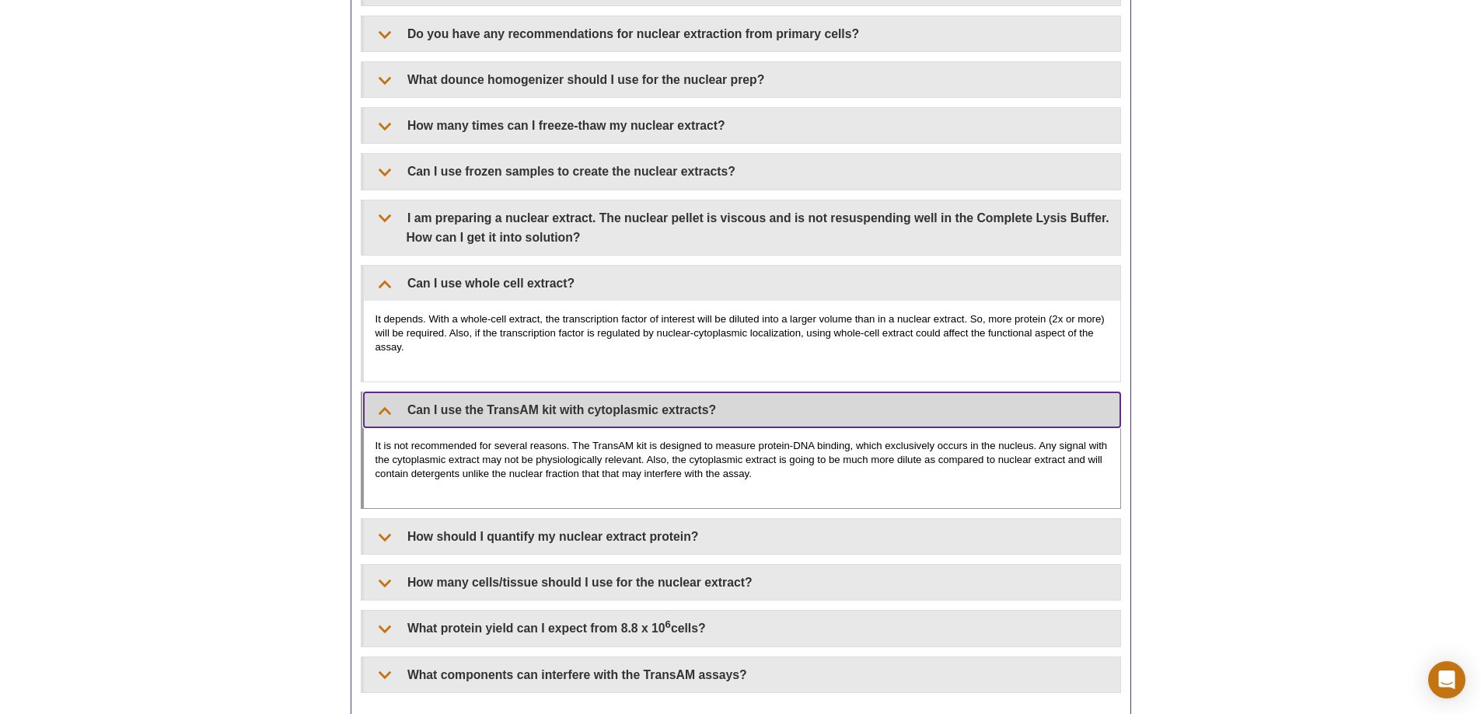
click at [388, 356] on summary "Can I use the TransAM kit with cytoplasmic extracts?" at bounding box center [742, 410] width 756 height 35
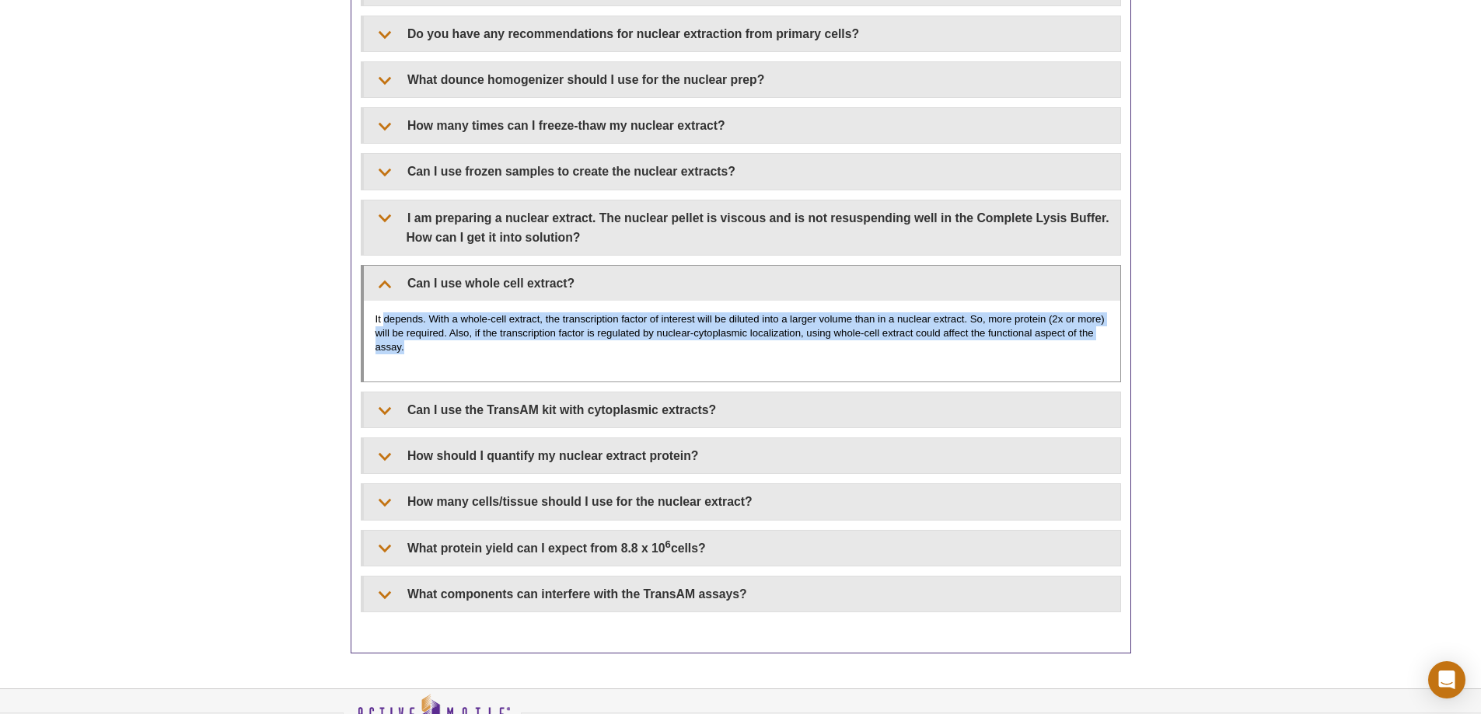
drag, startPoint x: 384, startPoint y: 321, endPoint x: 423, endPoint y: 344, distance: 44.9
click at [423, 344] on p "It depends. With a whole-cell extract, the transcription factor of interest wil…" at bounding box center [741, 333] width 733 height 42
click at [424, 345] on p "It depends. With a whole-cell extract, the transcription factor of interest wil…" at bounding box center [741, 333] width 733 height 42
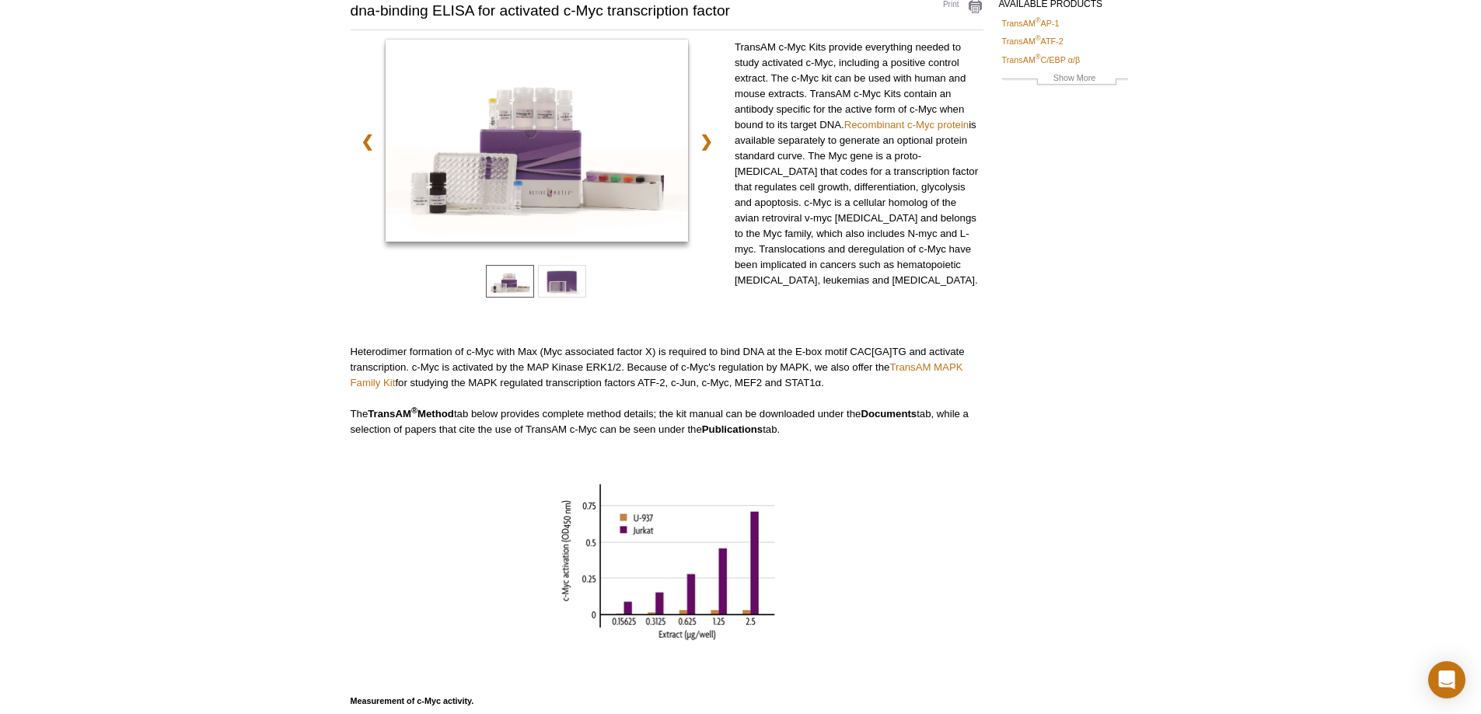
scroll to position [0, 0]
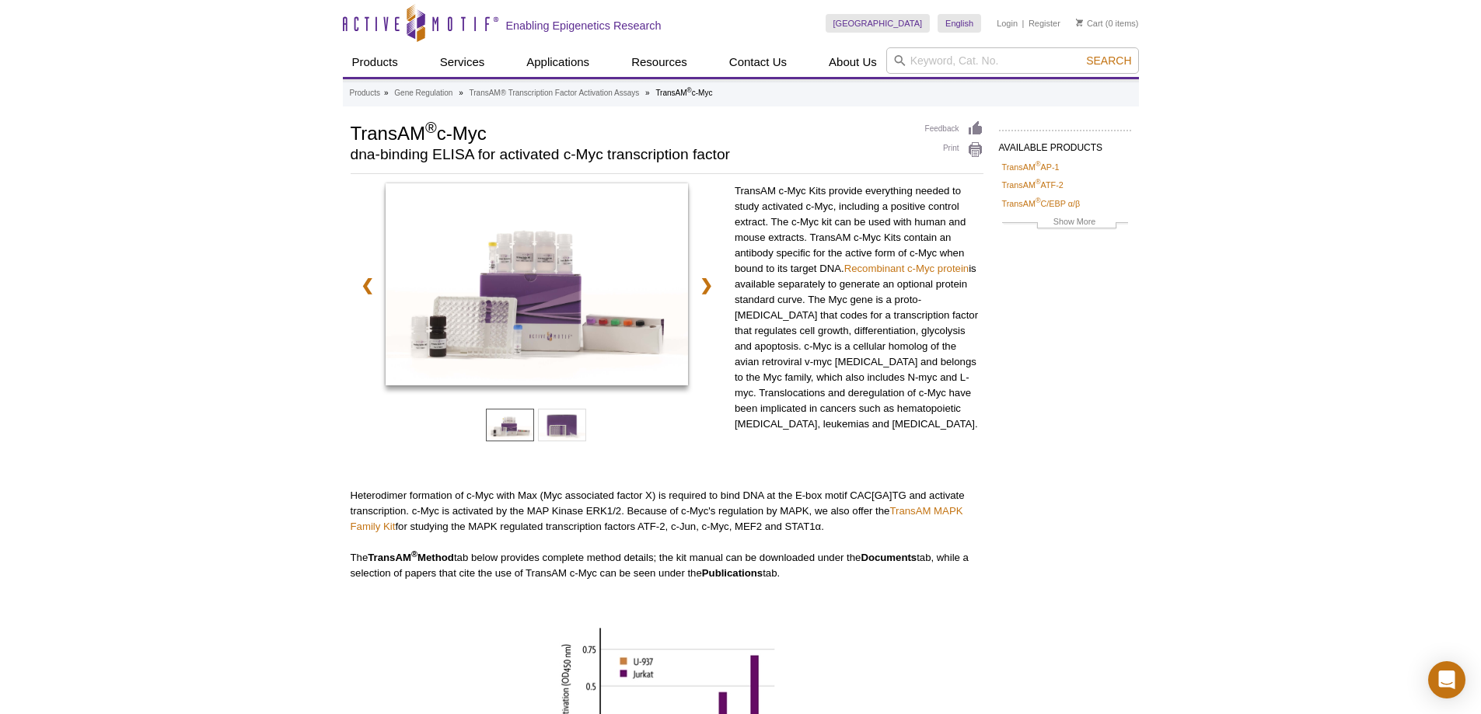
drag, startPoint x: 281, startPoint y: 511, endPoint x: 257, endPoint y: 204, distance: 308.0
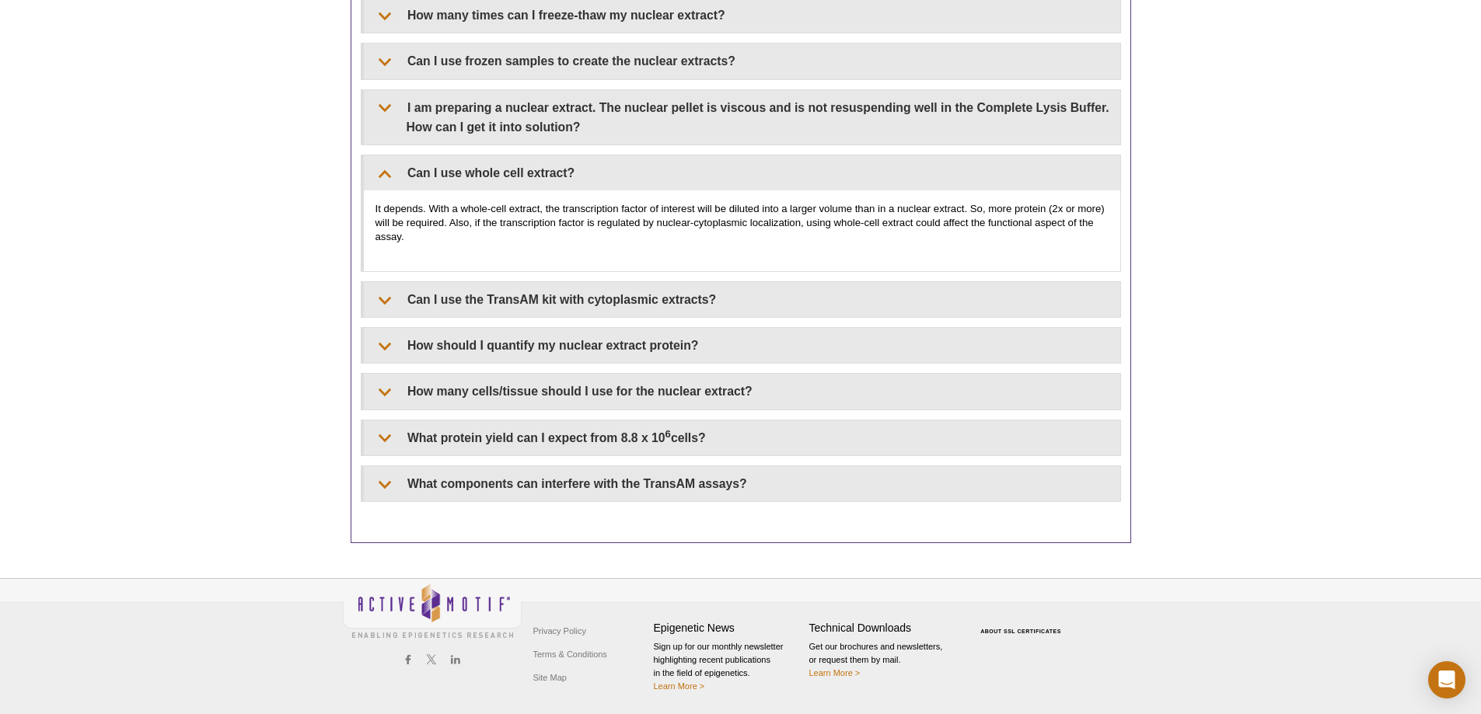
drag, startPoint x: 1227, startPoint y: 137, endPoint x: 1217, endPoint y: 509, distance: 372.5
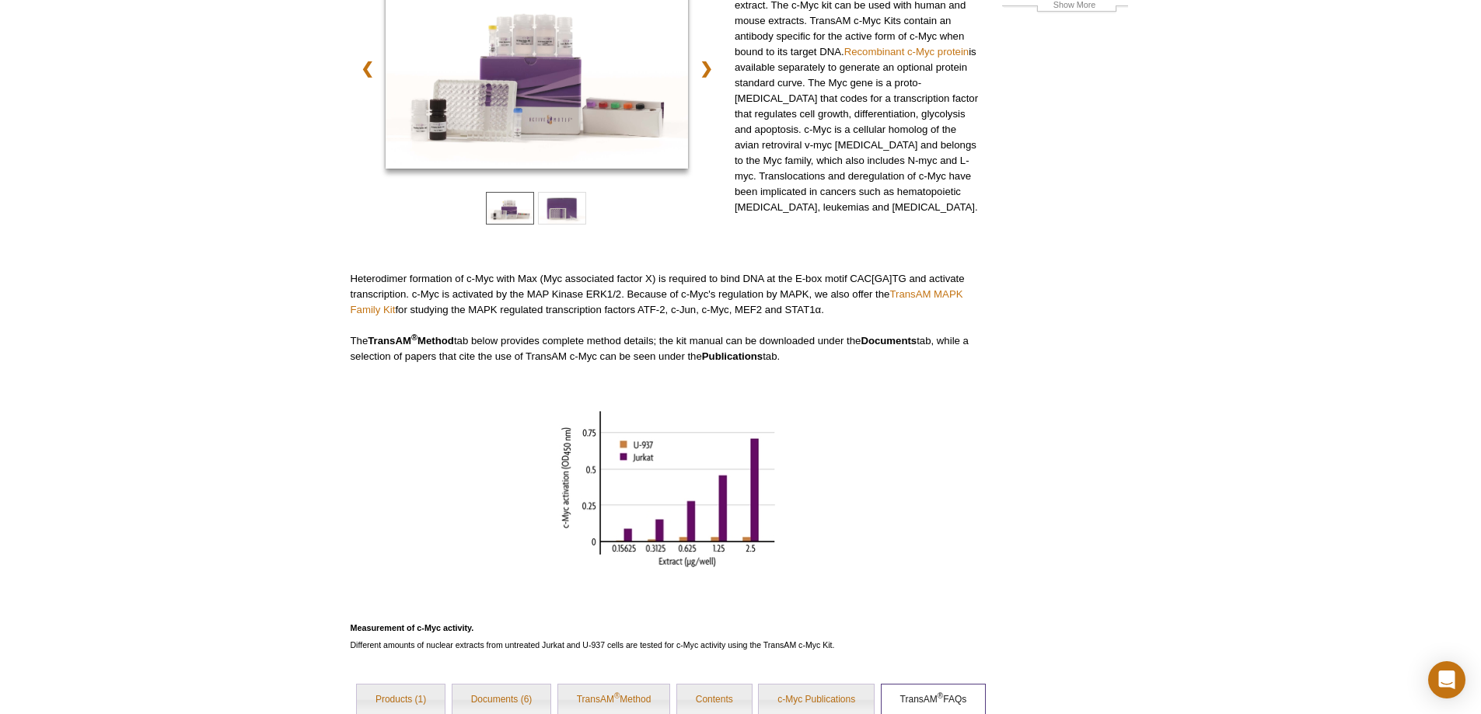
scroll to position [332, 0]
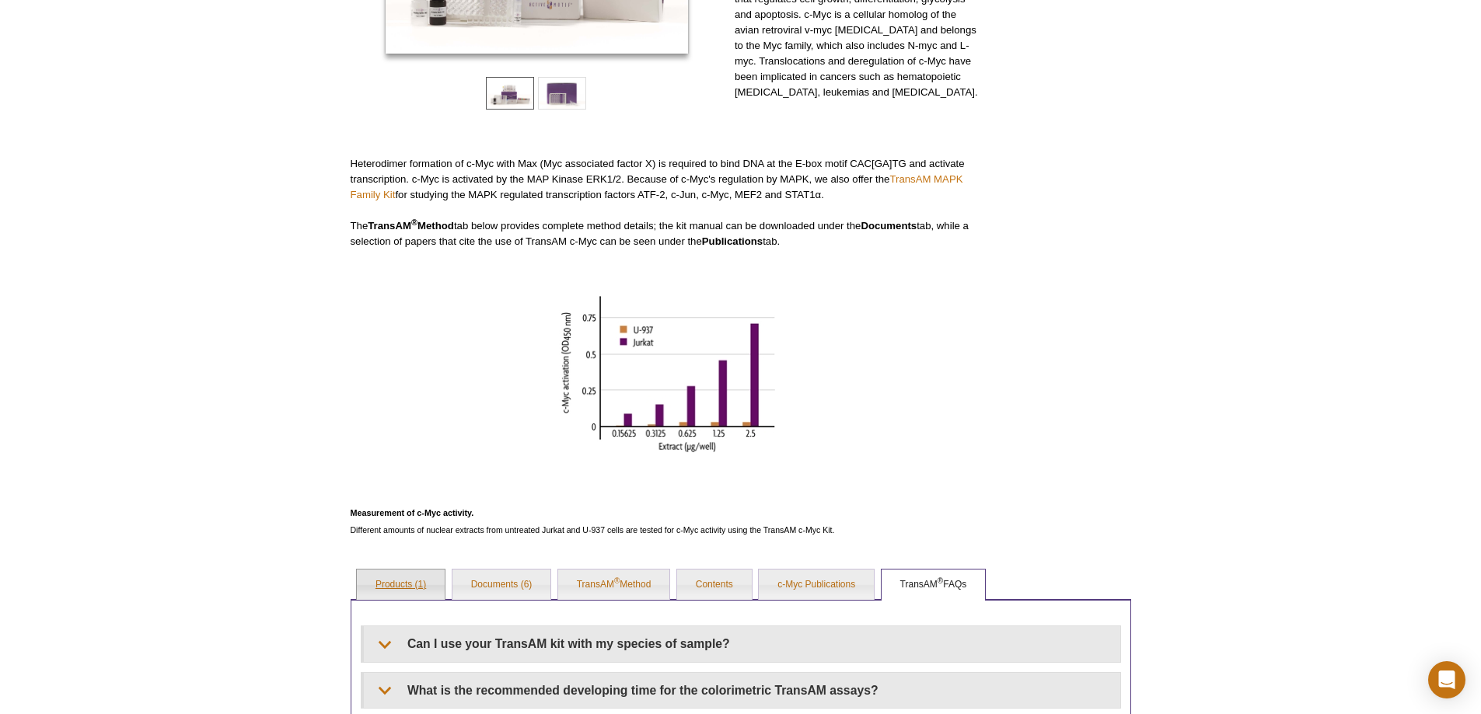
click at [382, 356] on link "Products (1)" at bounding box center [401, 585] width 88 height 31
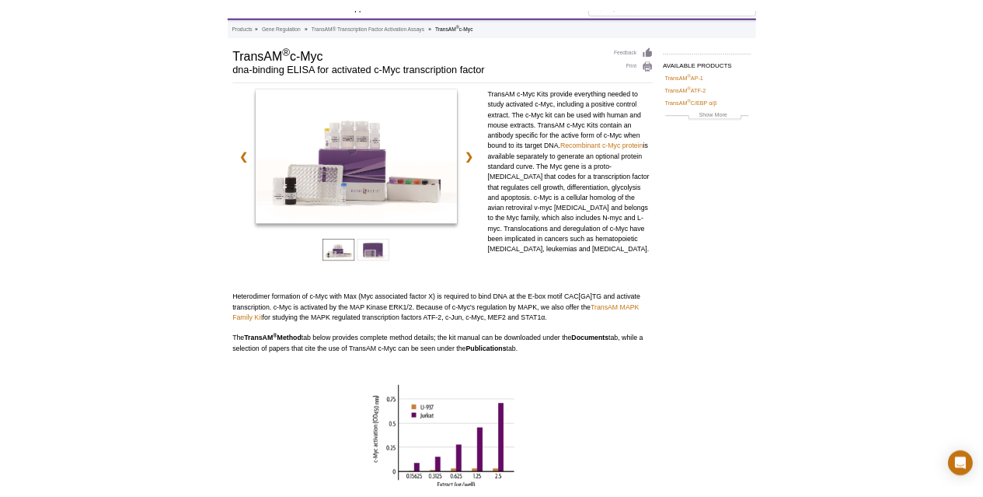
scroll to position [0, 0]
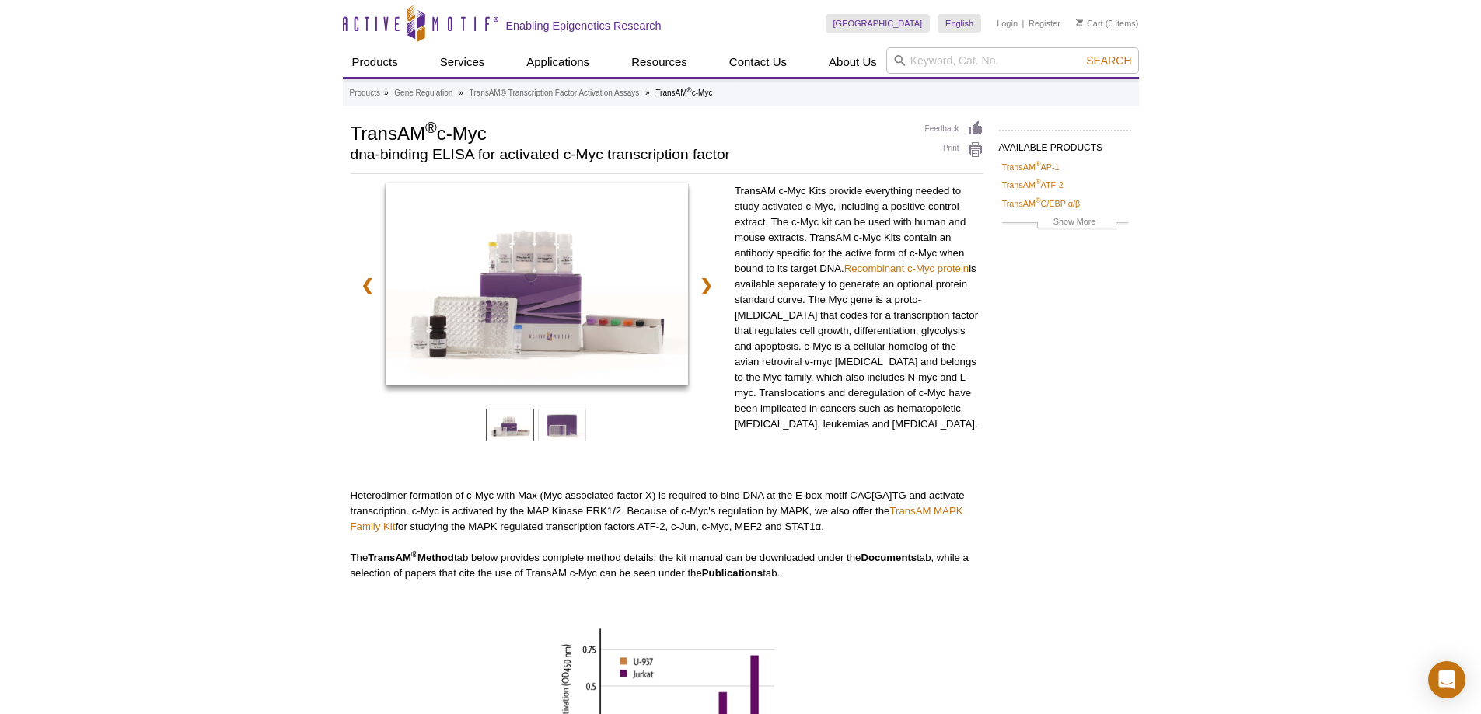
click at [495, 356] on div "❮ ❯ TransAM c-Myc Kits provide everything needed to study activated c-Myc, incl…" at bounding box center [667, 526] width 633 height 686
click at [739, 356] on div "Active Motif Logo Enabling Epigenetics Research 0 Search Skip to content Active…" at bounding box center [740, 610] width 1481 height 1221
